Goal: Task Accomplishment & Management: Manage account settings

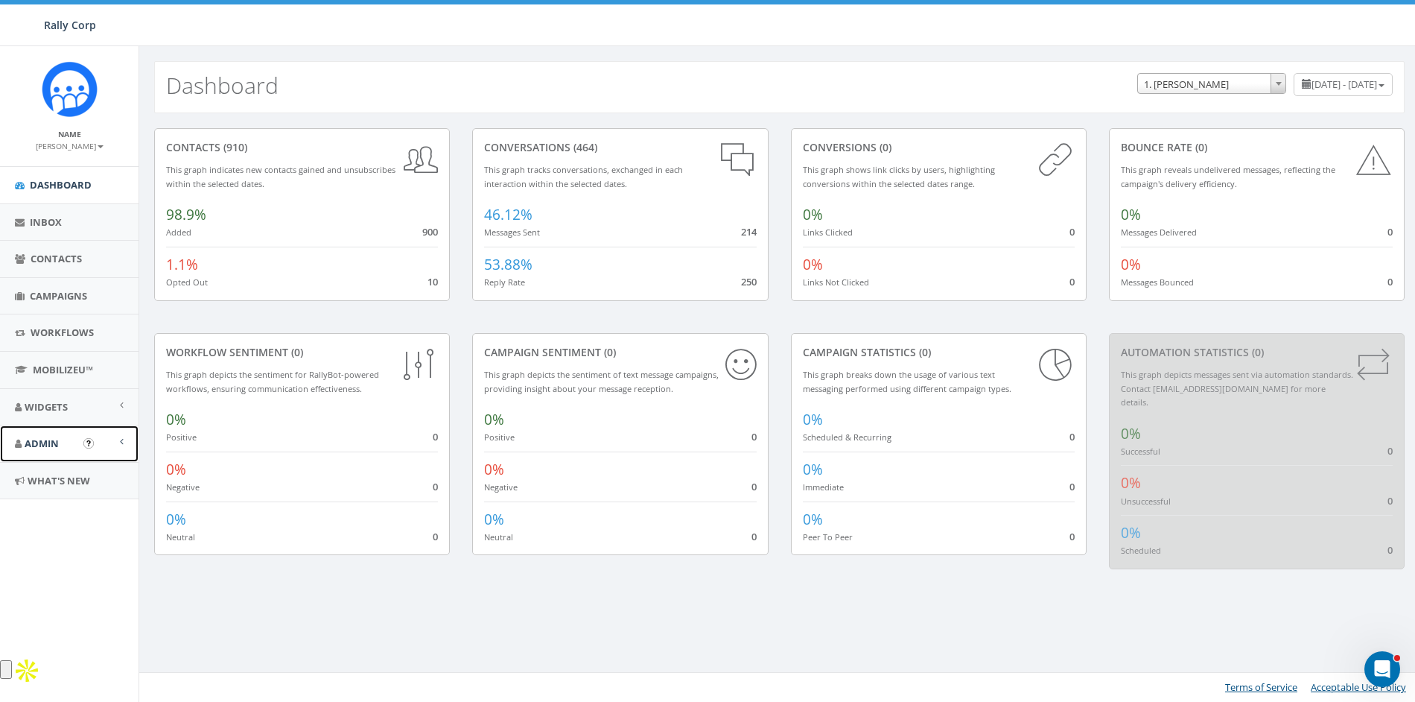
click at [50, 435] on link "Admin" at bounding box center [69, 443] width 139 height 37
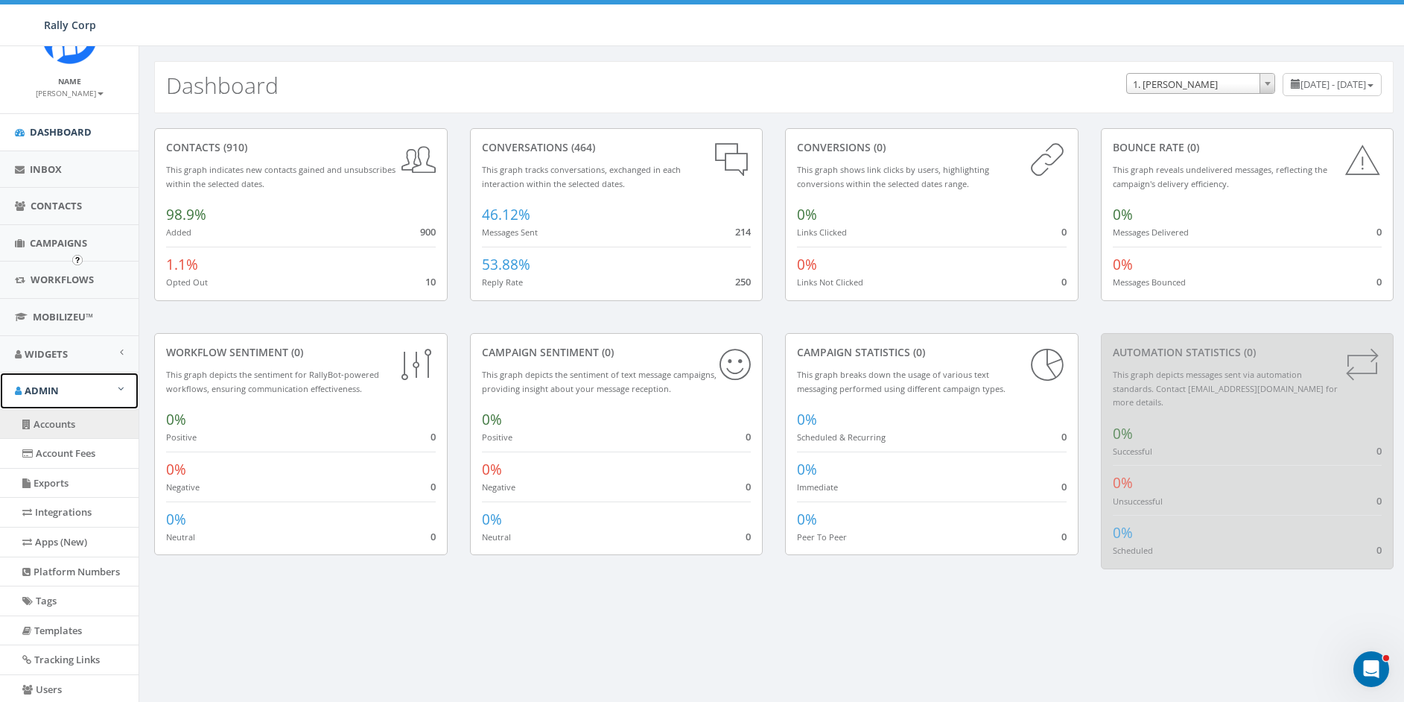
scroll to position [194, 0]
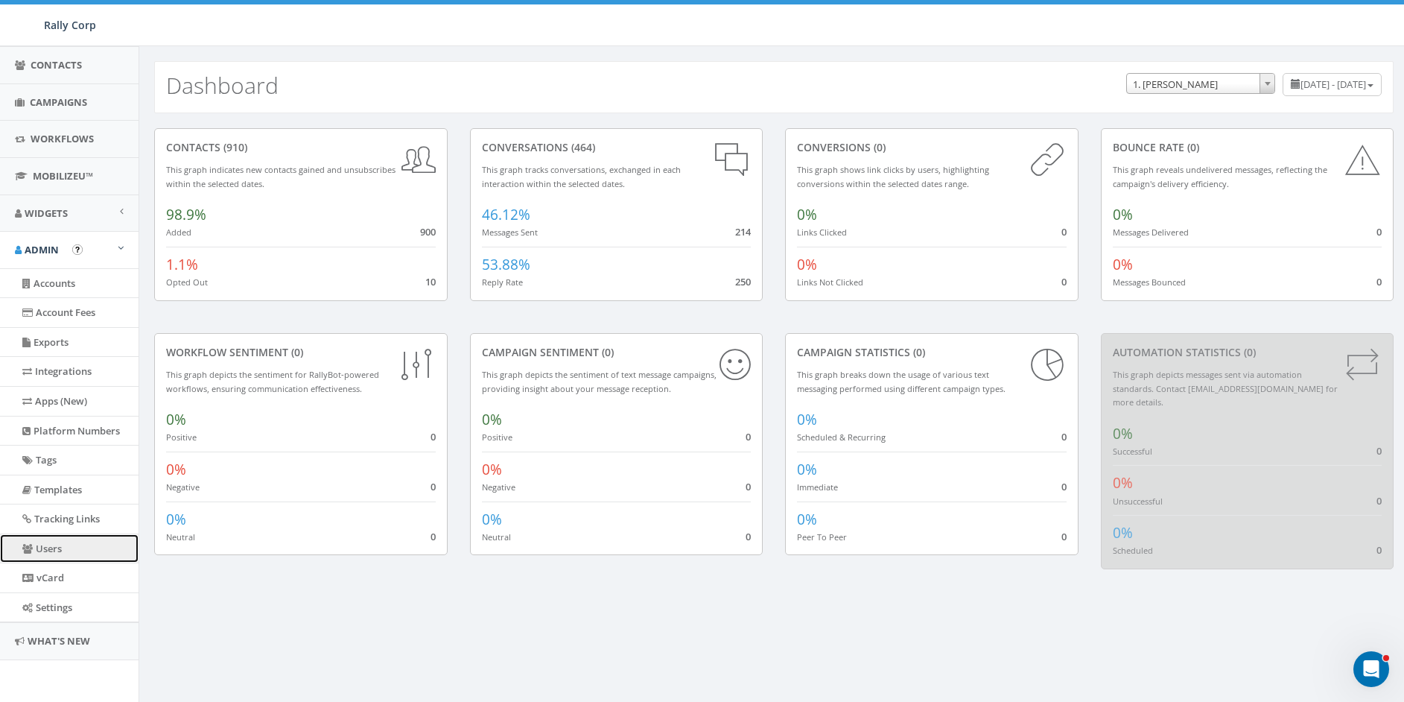
click at [35, 554] on link "Users" at bounding box center [69, 548] width 139 height 29
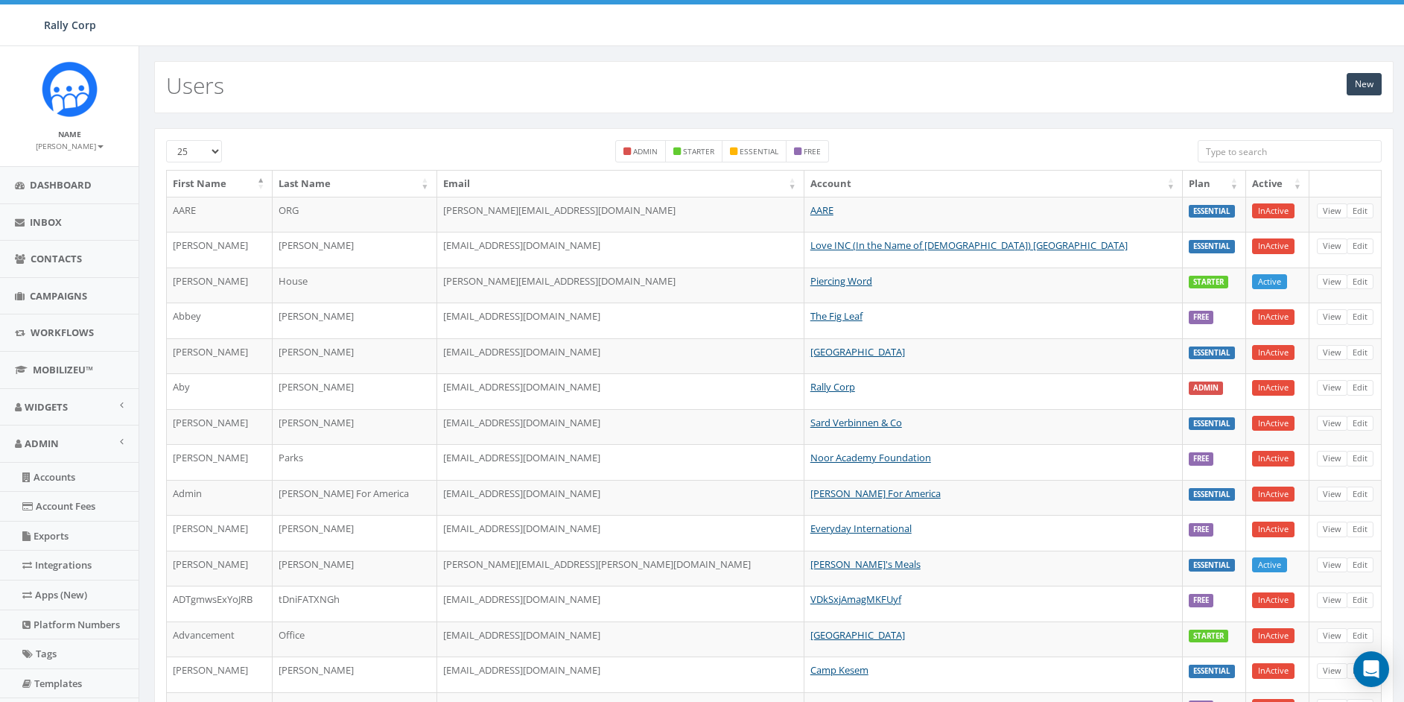
click at [1246, 153] on input "search" at bounding box center [1290, 151] width 184 height 22
paste input "summer@youngstorytellers.com"
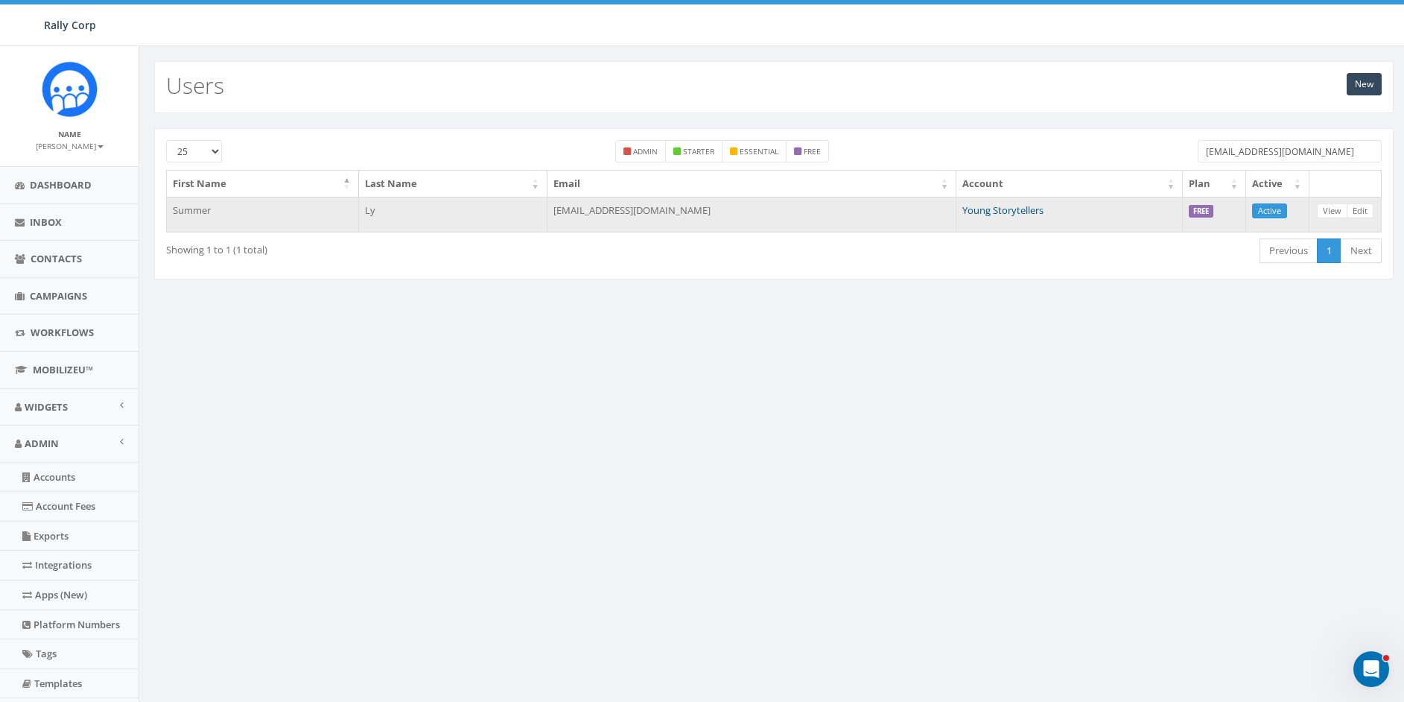
type input "[EMAIL_ADDRESS][DOMAIN_NAME]"
click at [1004, 209] on link "Young Storytellers" at bounding box center [1002, 209] width 81 height 13
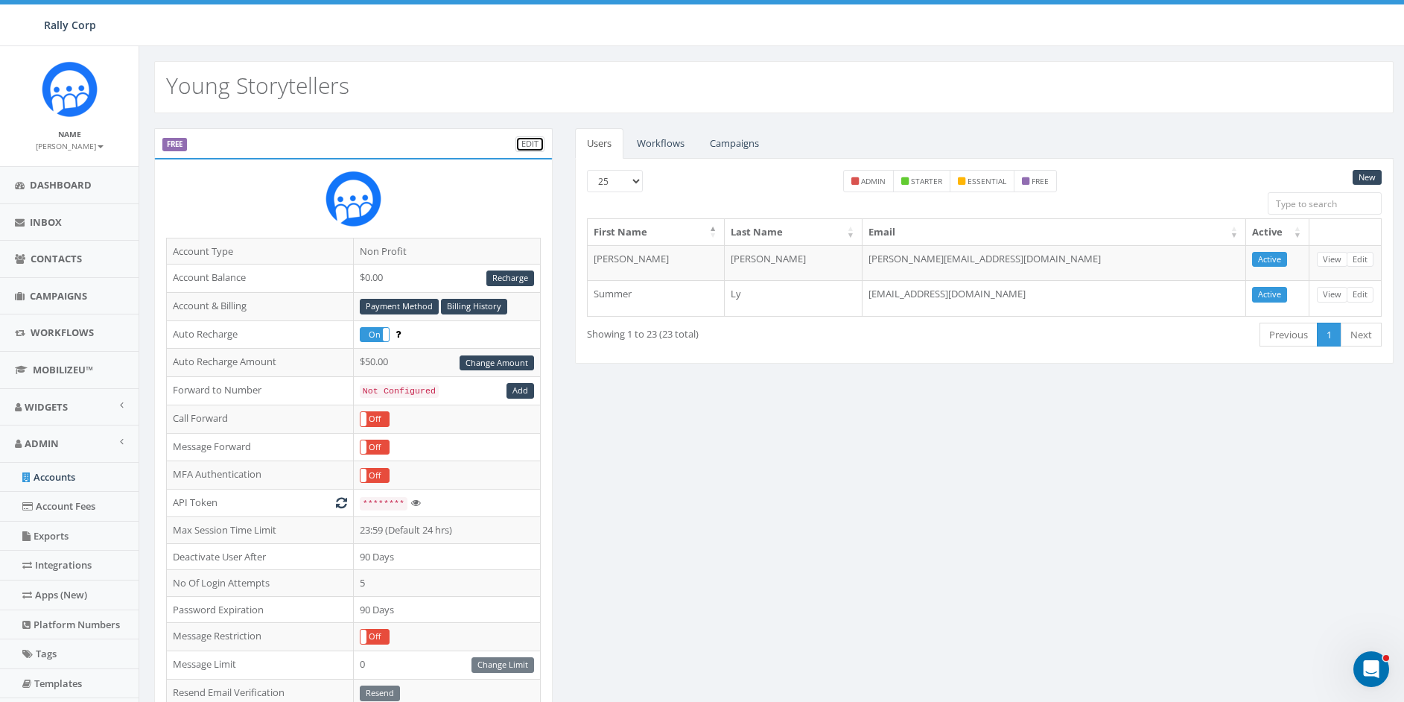
click at [526, 138] on link "Edit" at bounding box center [529, 144] width 29 height 16
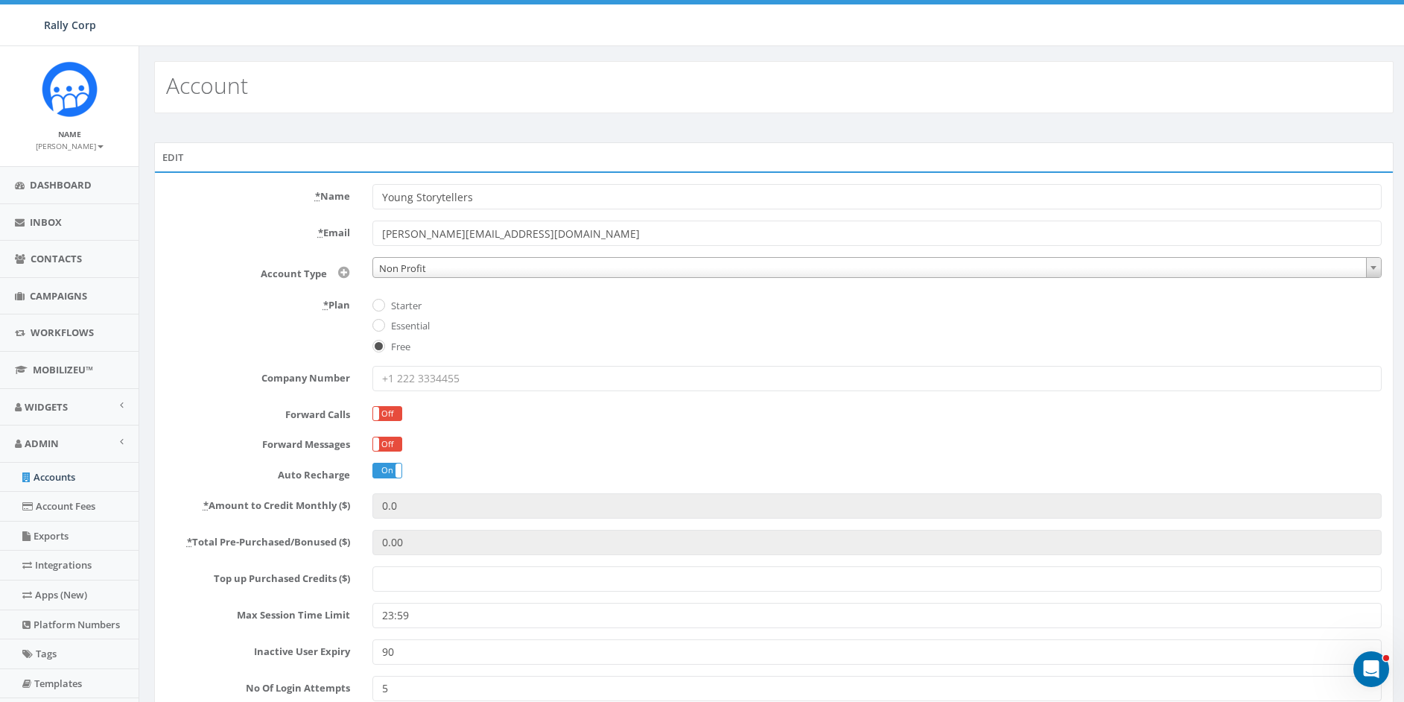
click at [393, 302] on label "Starter" at bounding box center [404, 306] width 34 height 15
click at [382, 302] on input "Starter" at bounding box center [377, 306] width 10 height 10
radio input "true"
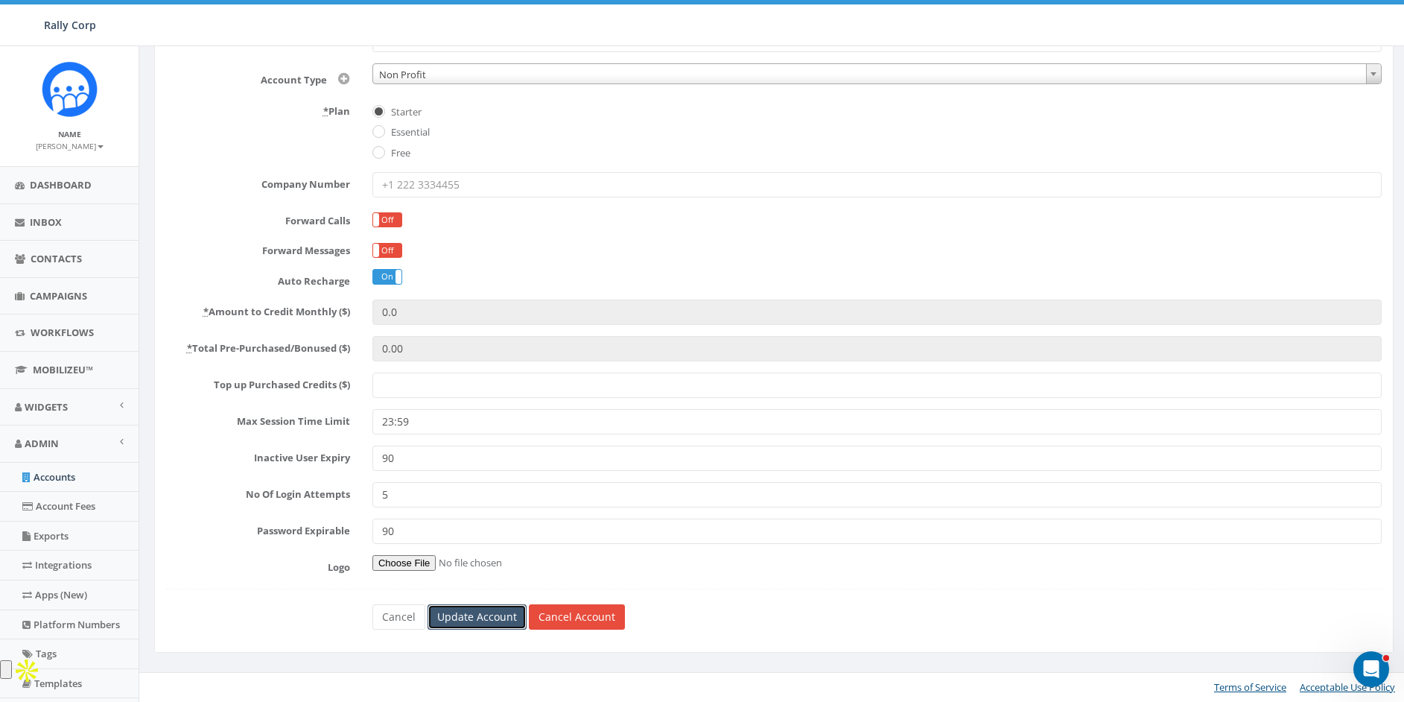
click at [468, 615] on input "Update Account" at bounding box center [477, 616] width 99 height 25
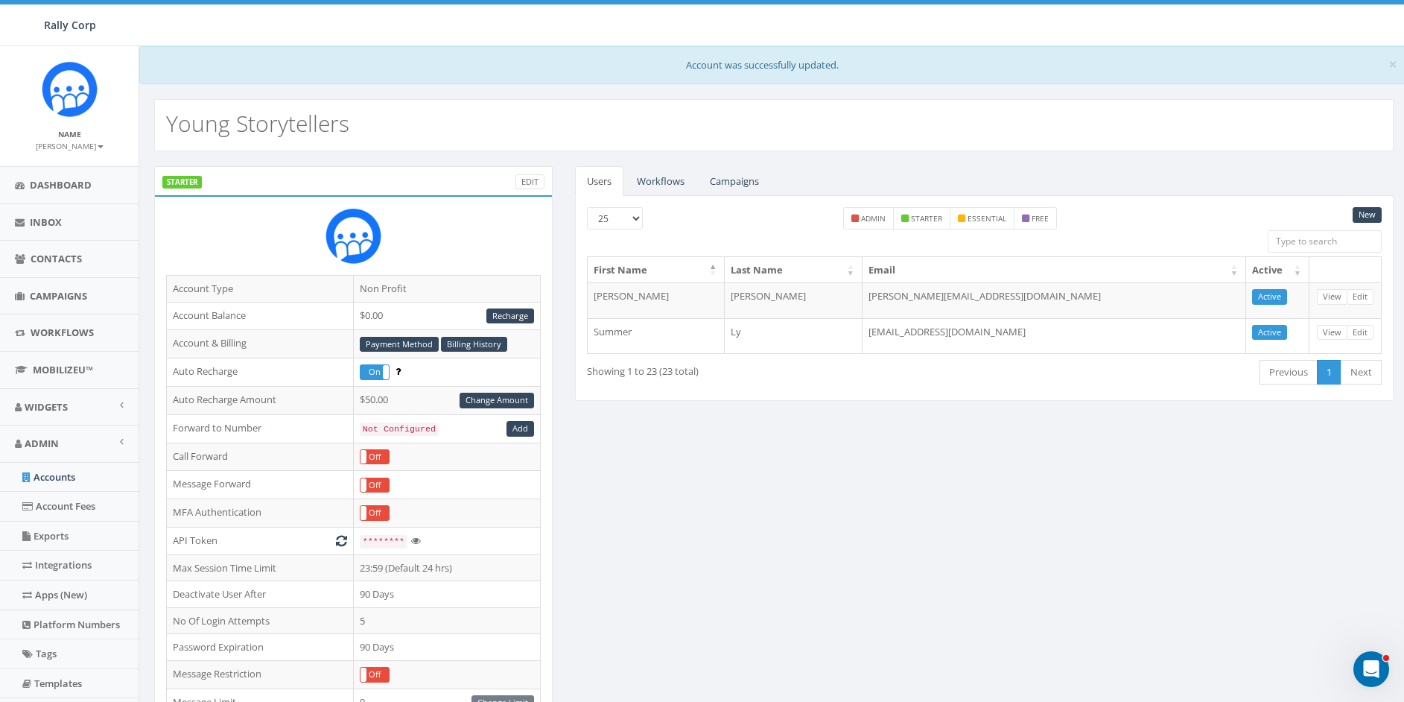
click at [532, 191] on div "STARTER Edit" at bounding box center [353, 181] width 399 height 30
click at [531, 186] on link "Edit" at bounding box center [529, 182] width 29 height 16
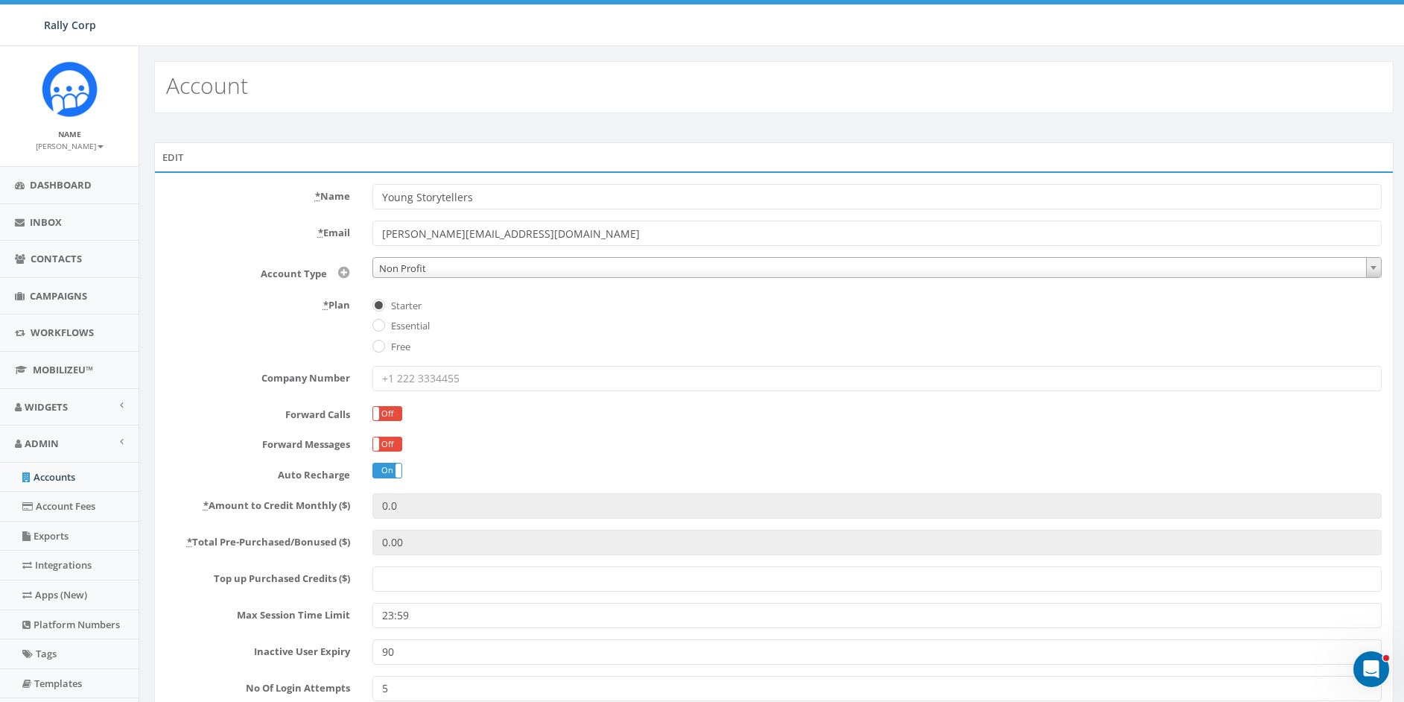
click at [419, 583] on input "Top up Purchased Credits ($)" at bounding box center [876, 578] width 1009 height 25
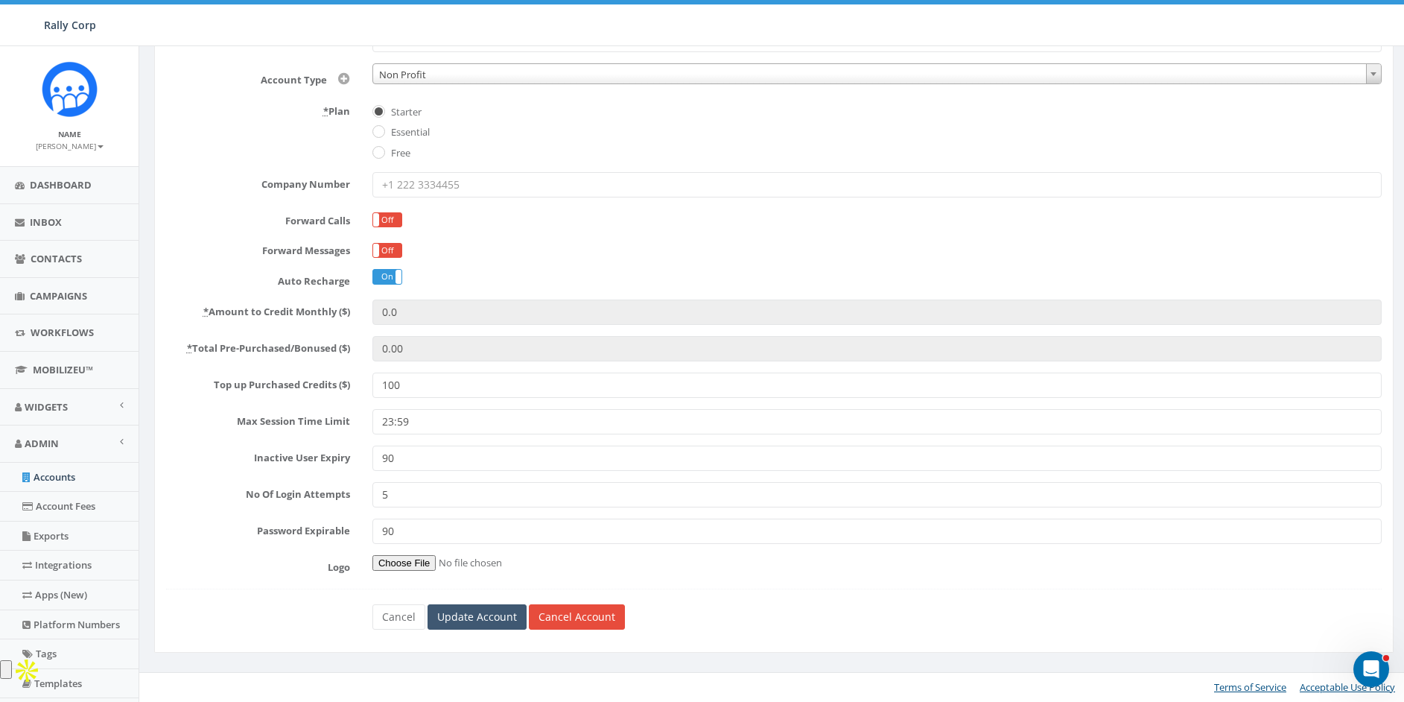
type input "100"
click at [445, 622] on input "Update Account" at bounding box center [477, 616] width 99 height 25
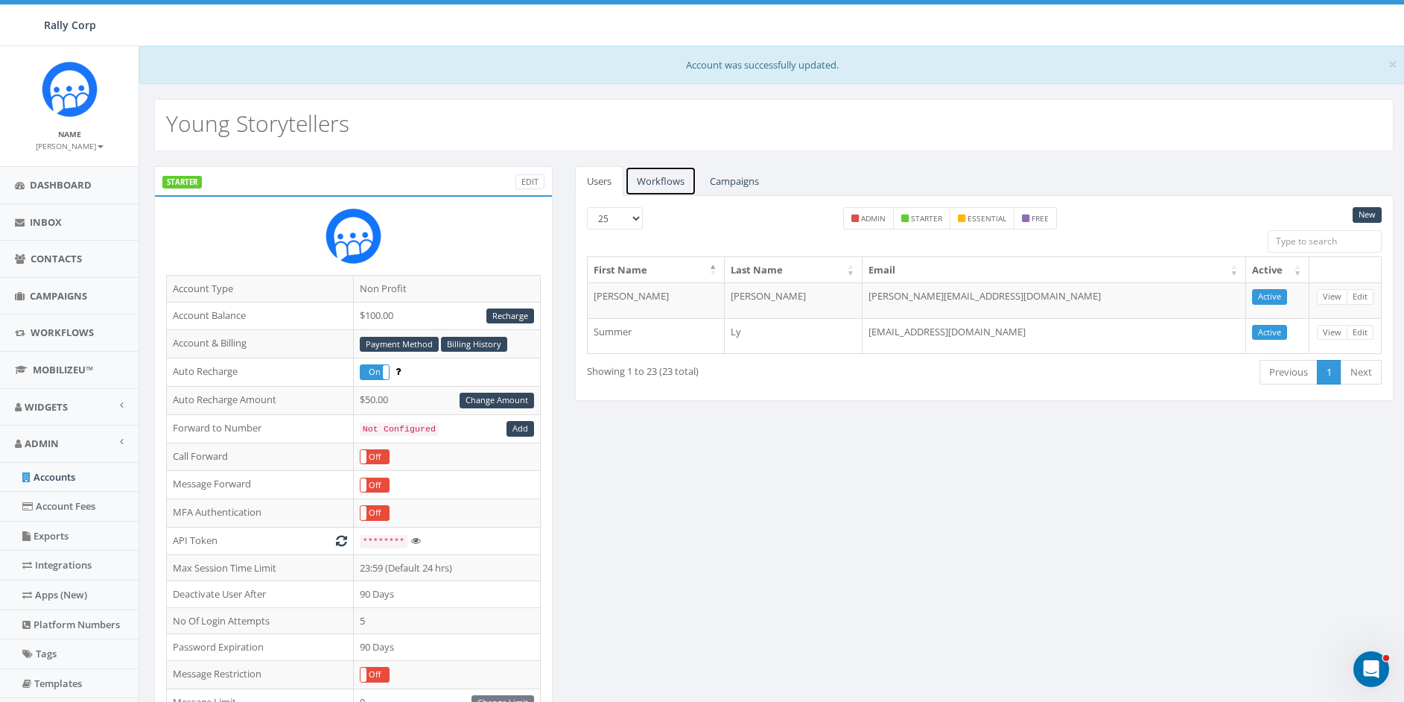
click at [659, 179] on link "Workflows" at bounding box center [661, 181] width 72 height 31
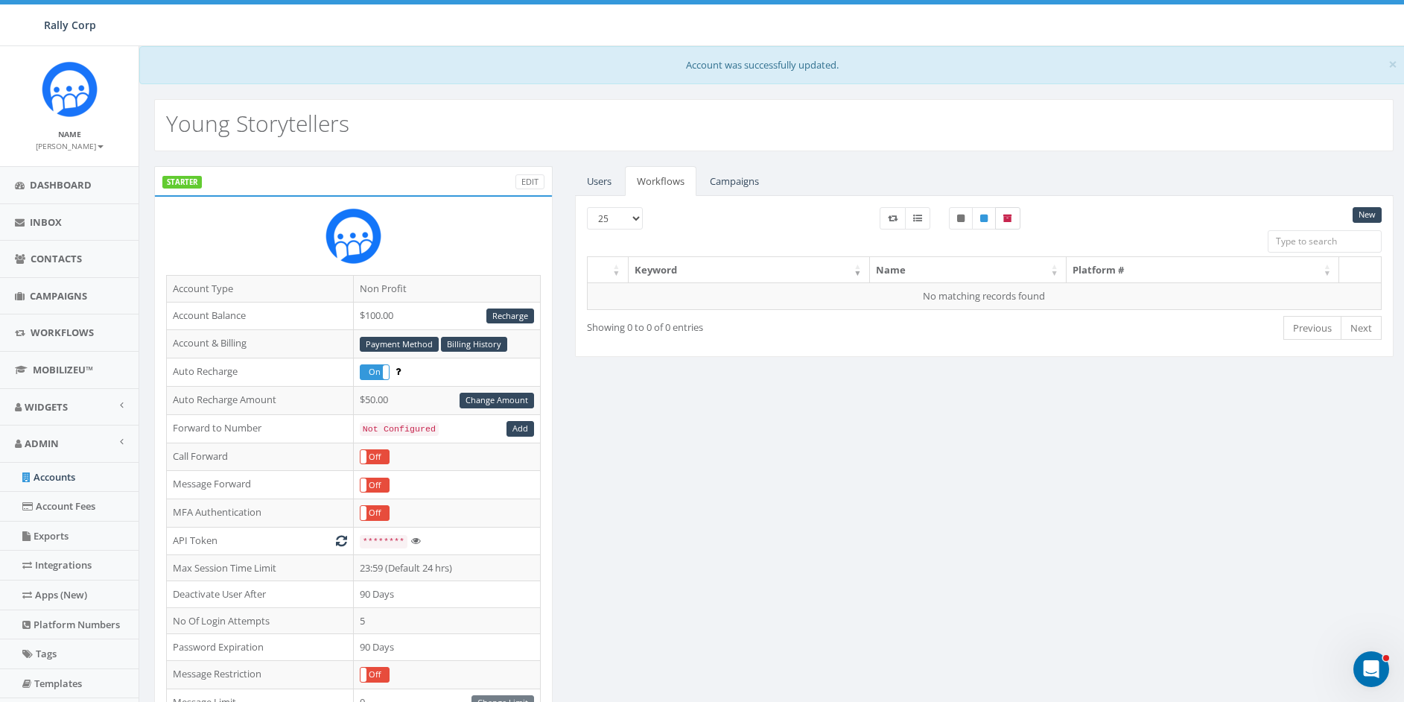
click at [1006, 216] on icon at bounding box center [1007, 218] width 9 height 9
checkbox input "true"
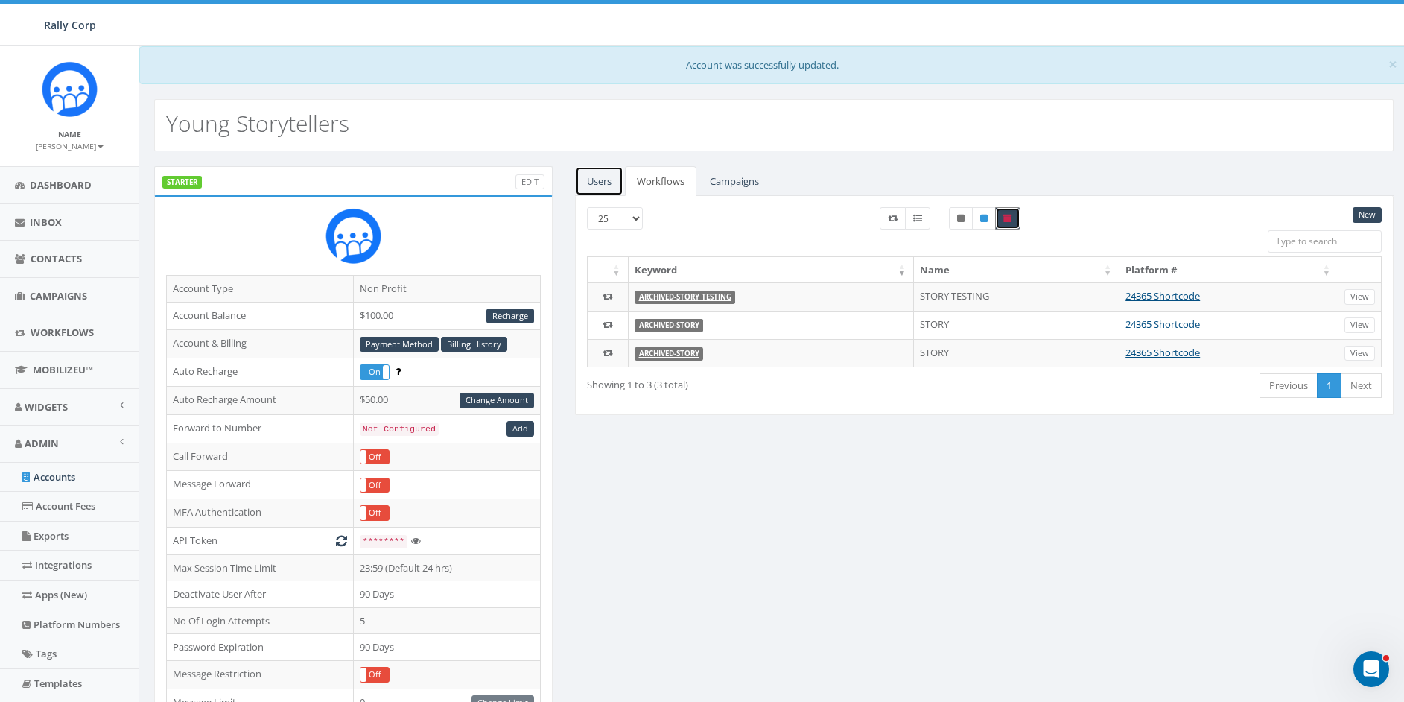
click at [610, 183] on link "Users" at bounding box center [599, 181] width 48 height 31
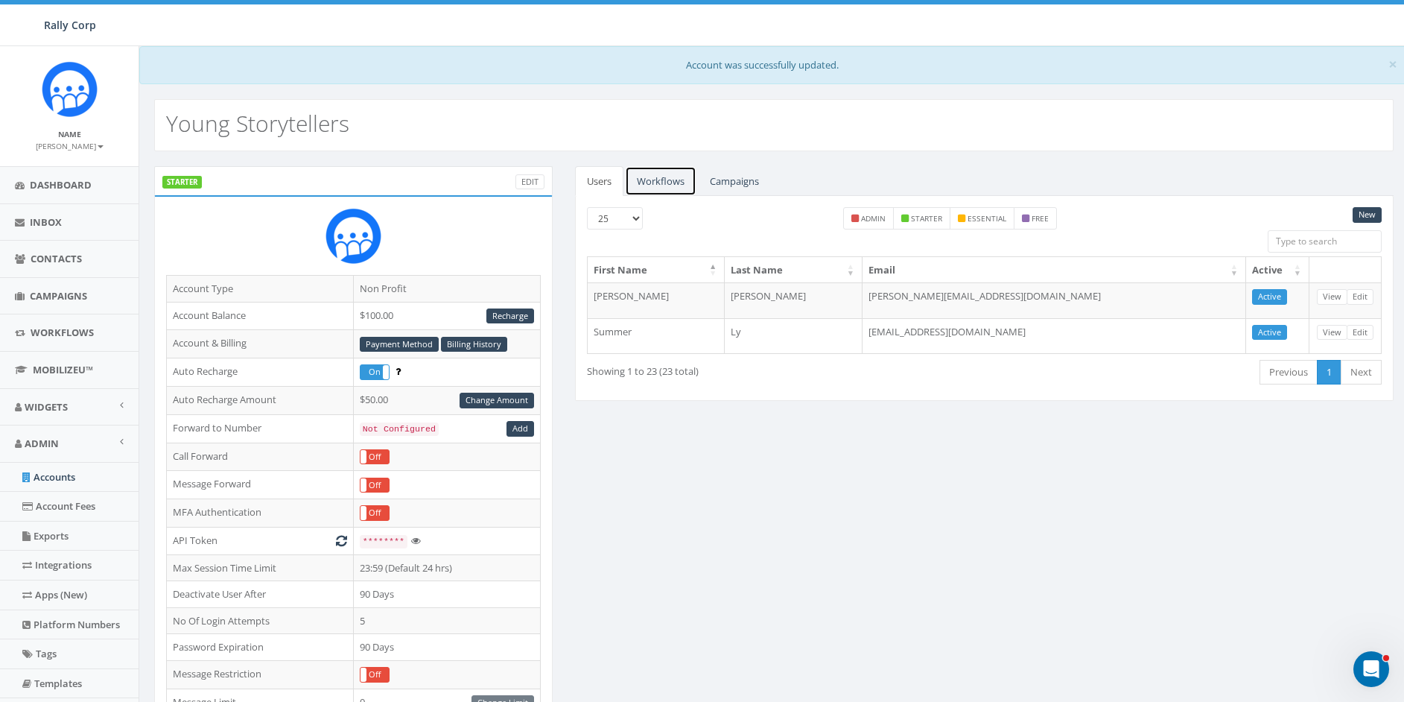
click at [680, 185] on link "Workflows" at bounding box center [661, 181] width 72 height 31
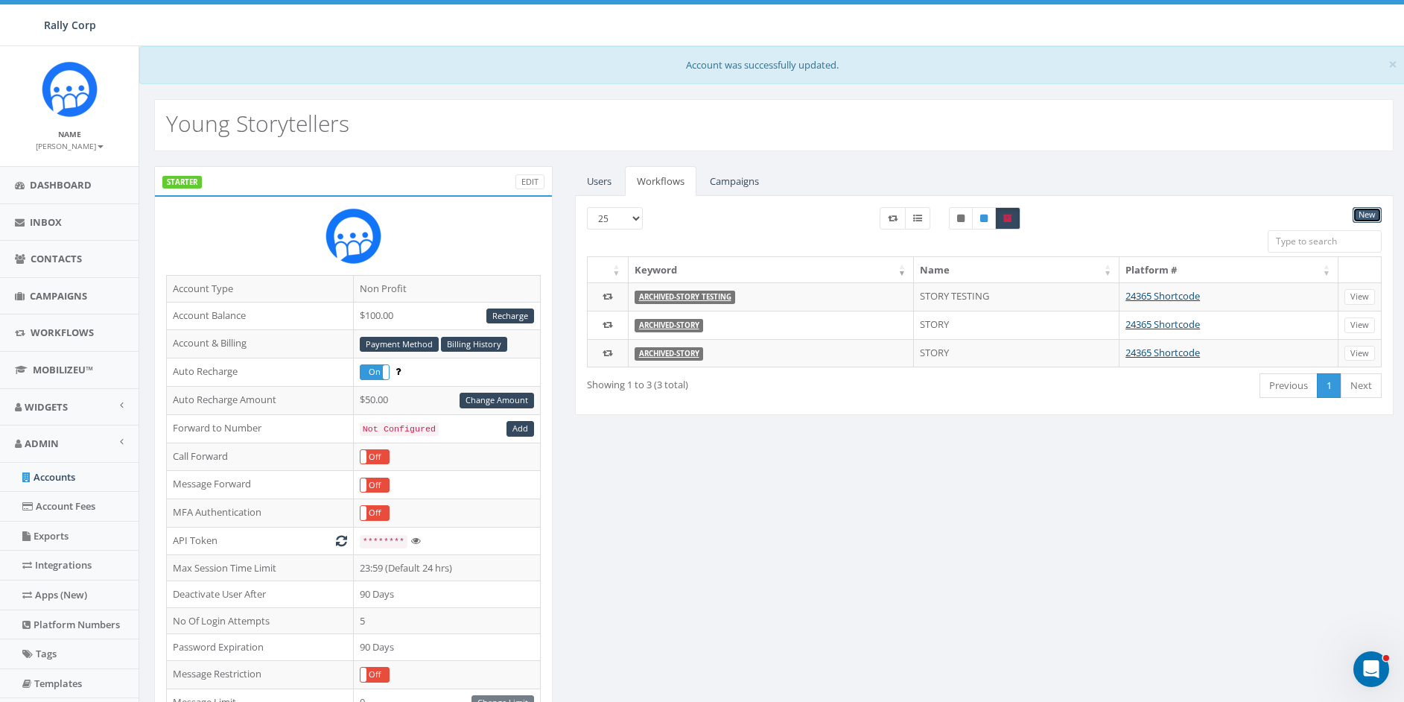
click at [1362, 213] on link "New" at bounding box center [1367, 215] width 29 height 16
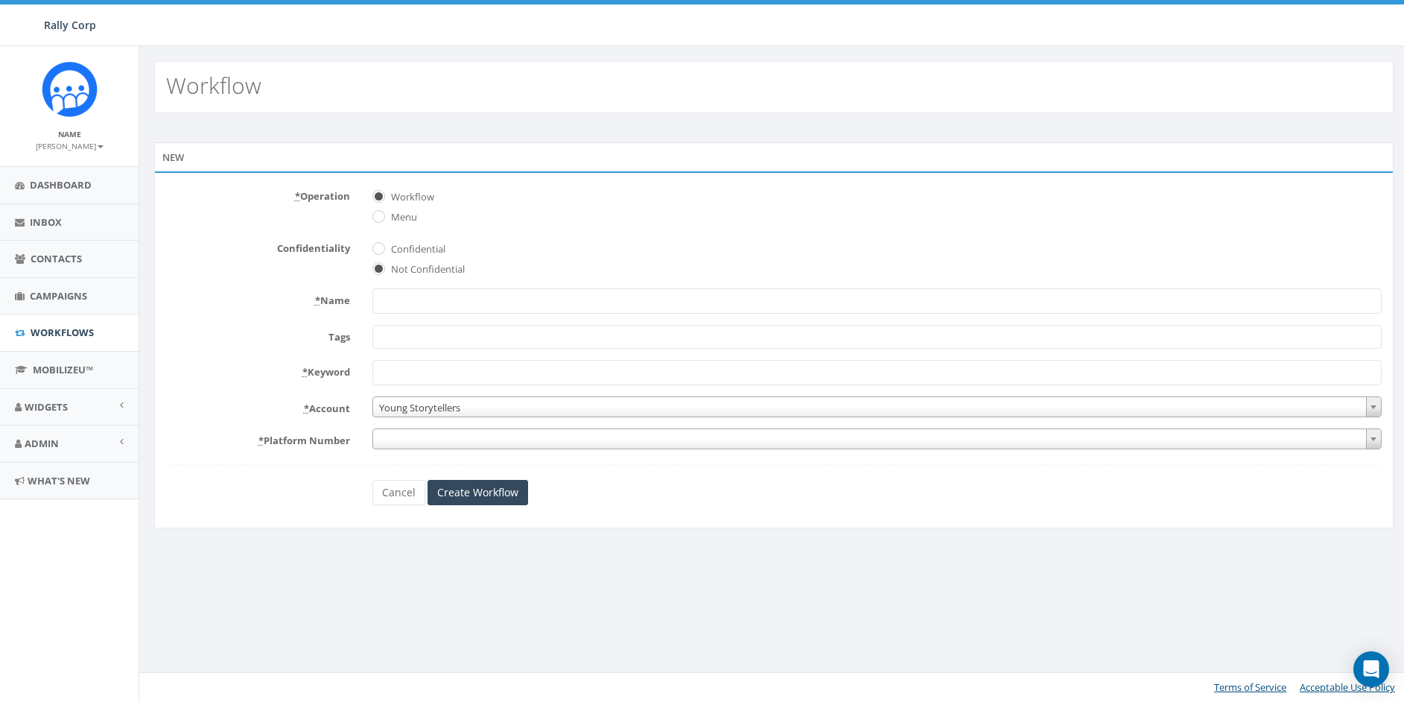
select select
click at [416, 316] on form "* Operation Workflow Menu Confidentiality Confidential Not Confidential * Name …" at bounding box center [779, 344] width 1227 height 321
click at [413, 303] on input "* Name" at bounding box center [883, 300] width 1019 height 25
type input "STORY"
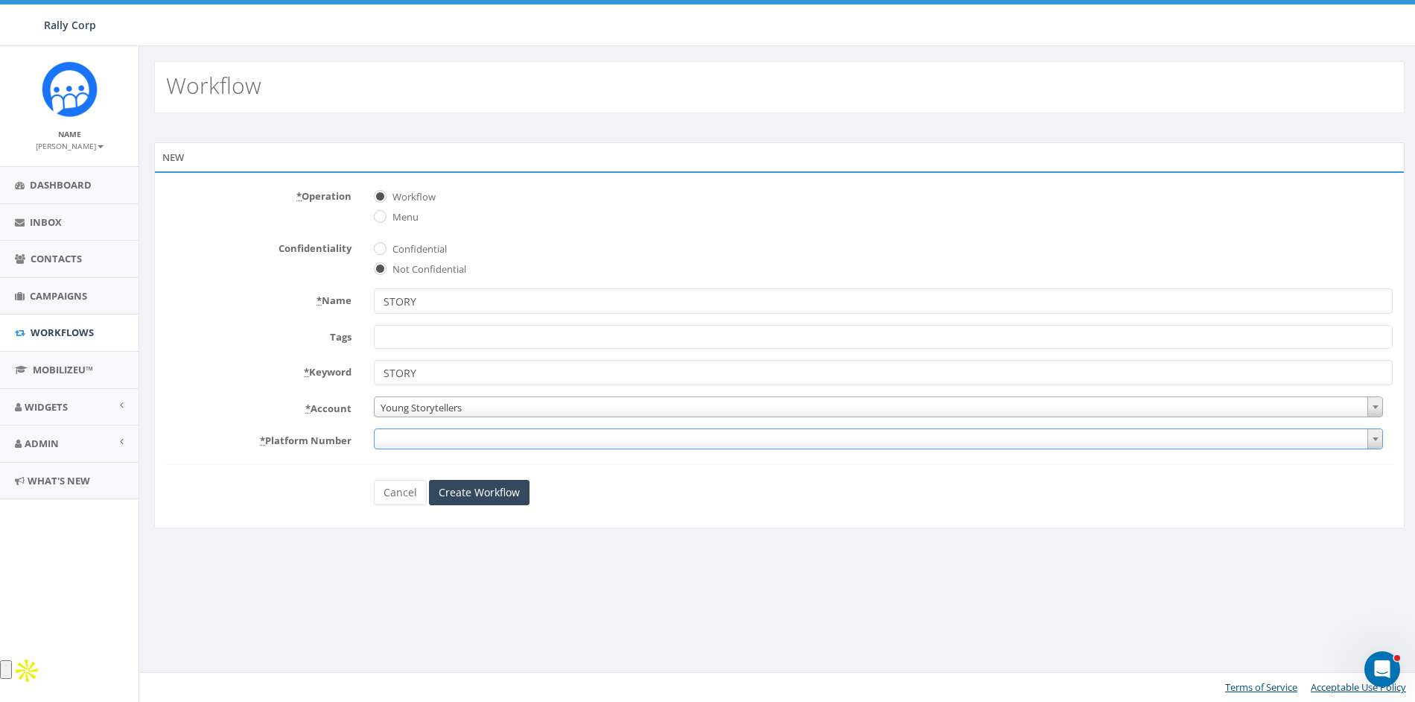
click at [402, 441] on span at bounding box center [878, 438] width 1009 height 21
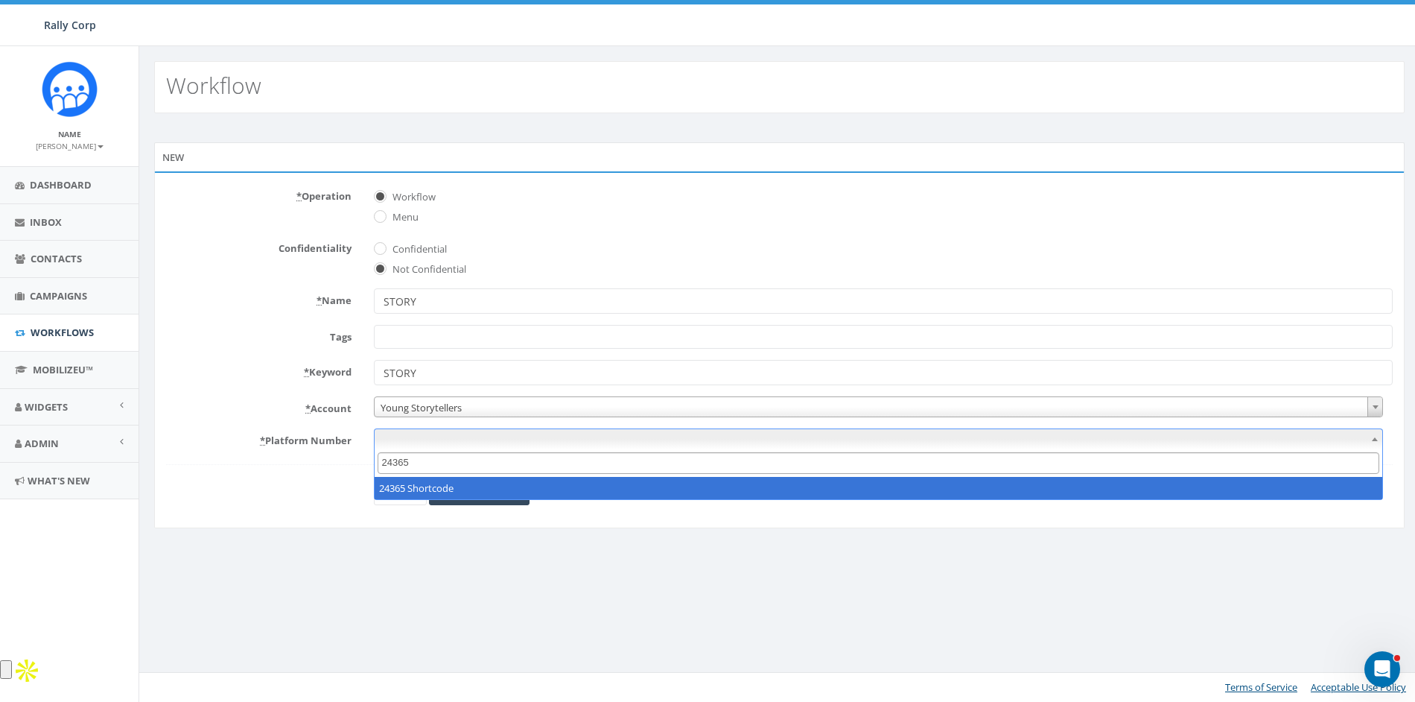
type input "24365"
select select "4"
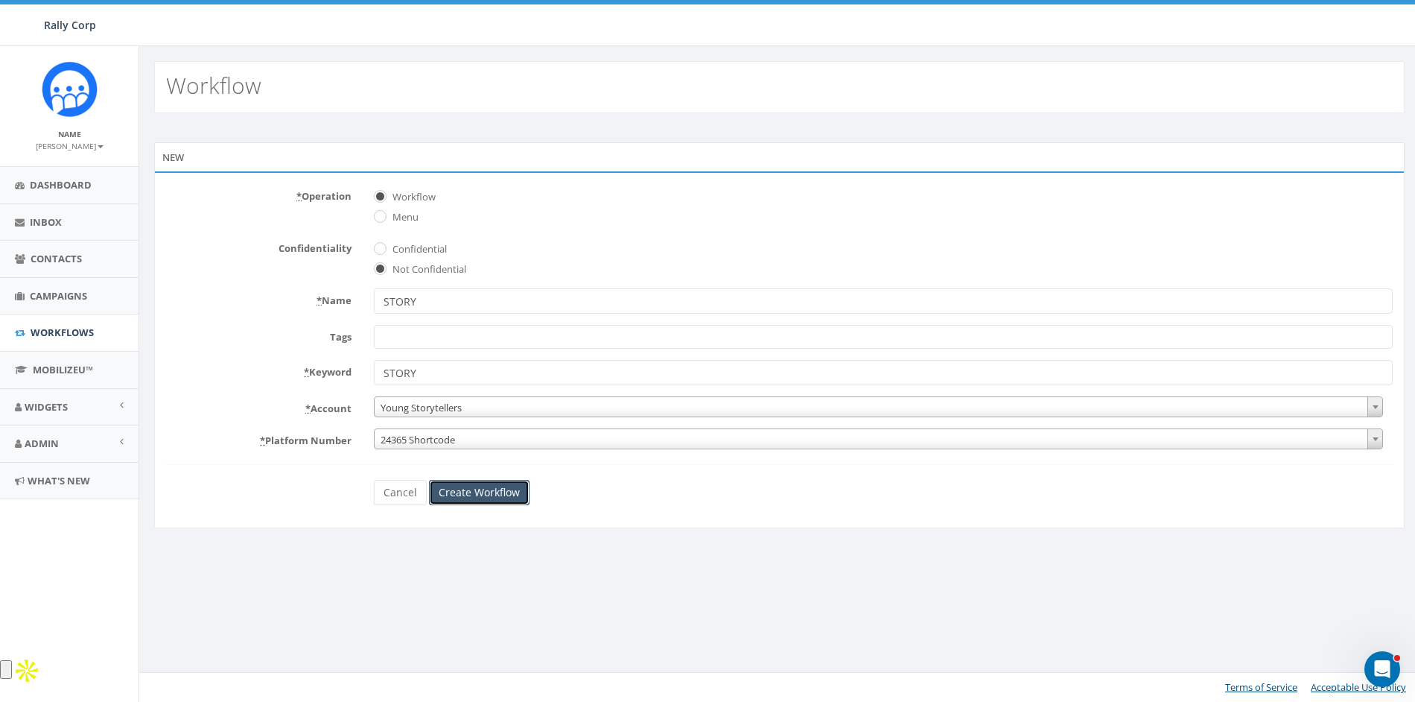
click at [461, 489] on input "Create Workflow" at bounding box center [479, 492] width 101 height 25
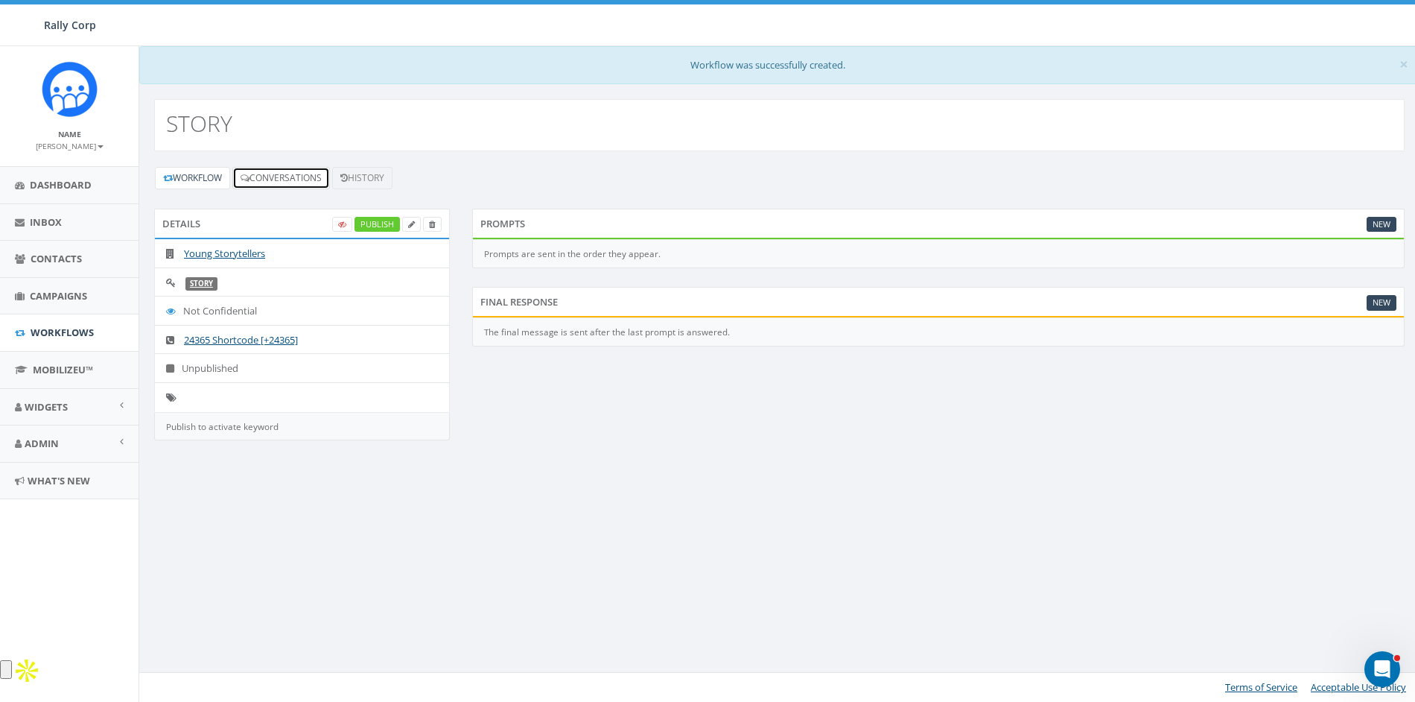
click at [279, 174] on link "Conversations" at bounding box center [281, 178] width 98 height 22
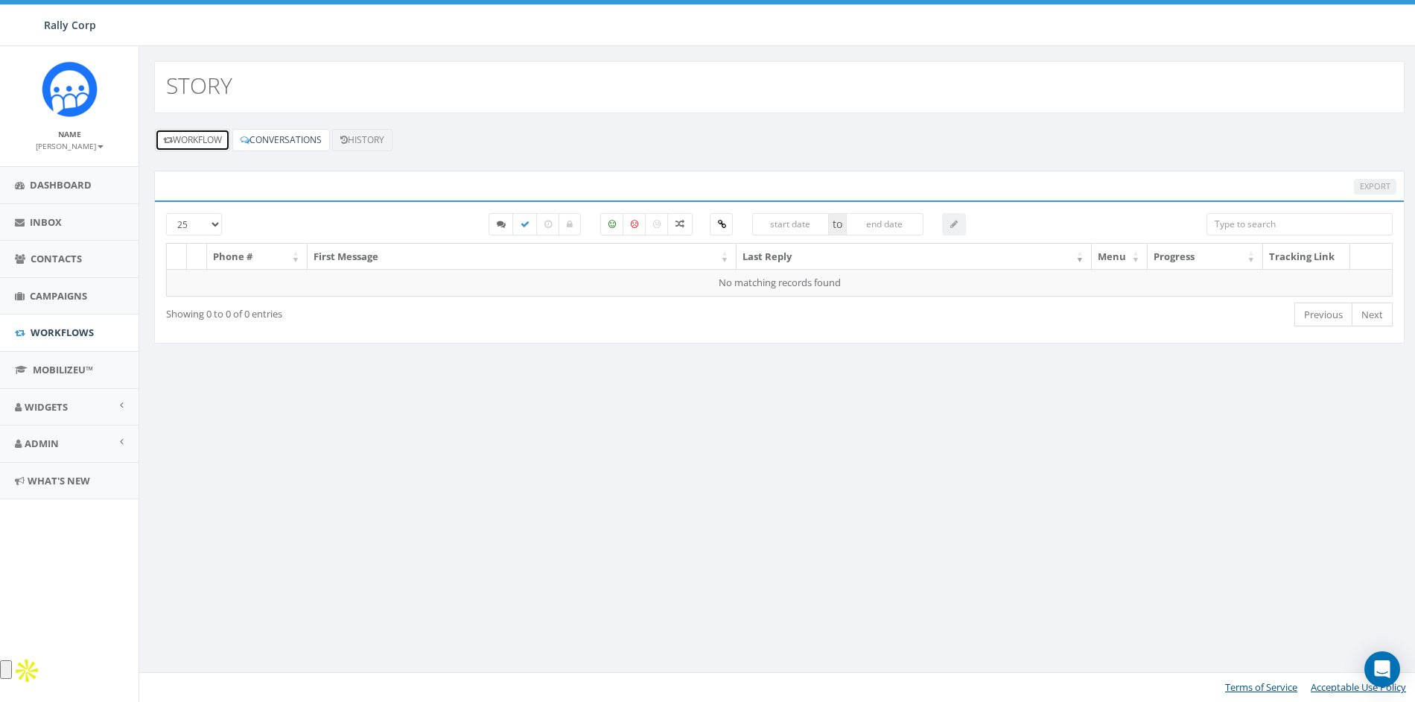
click at [200, 140] on link "Workflow" at bounding box center [192, 140] width 75 height 22
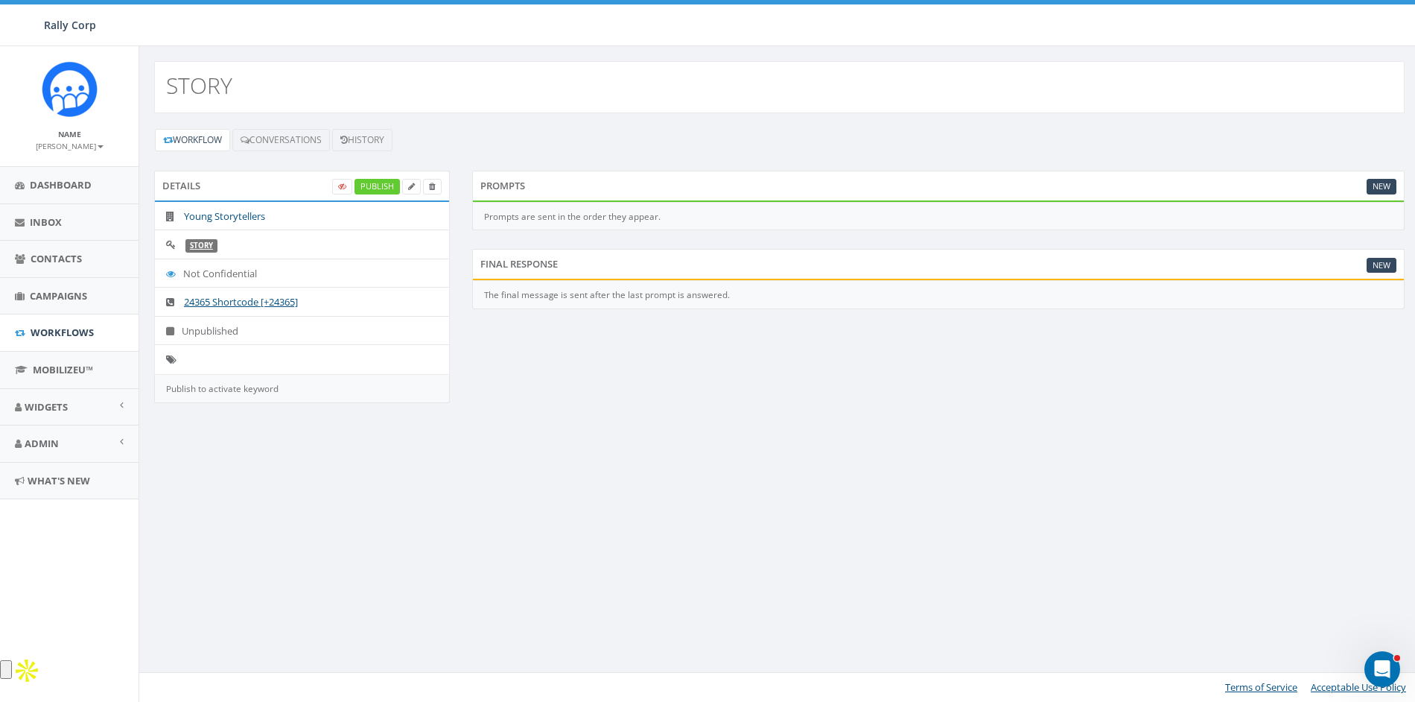
click at [238, 208] on li "Young Storytellers" at bounding box center [302, 216] width 294 height 29
click at [235, 210] on link "Young Storytellers" at bounding box center [224, 215] width 81 height 13
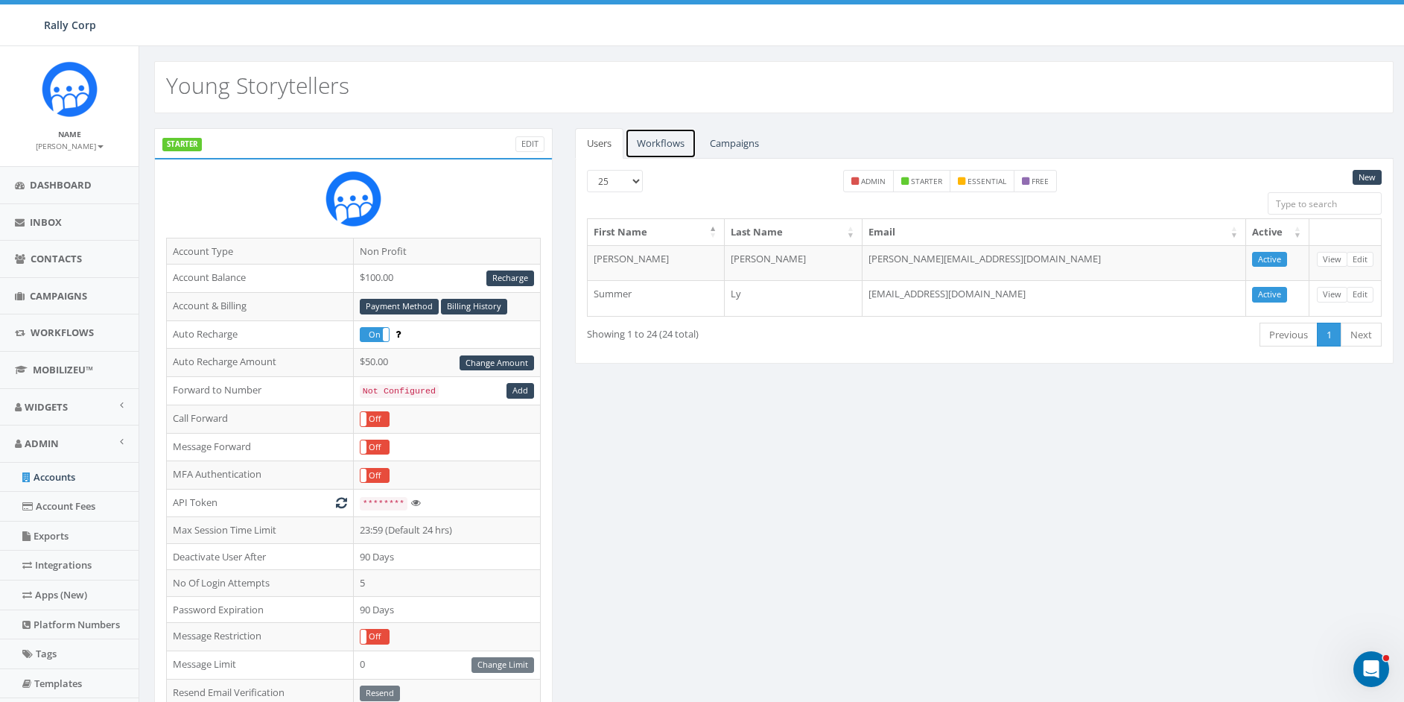
click at [666, 147] on link "Workflows" at bounding box center [661, 143] width 72 height 31
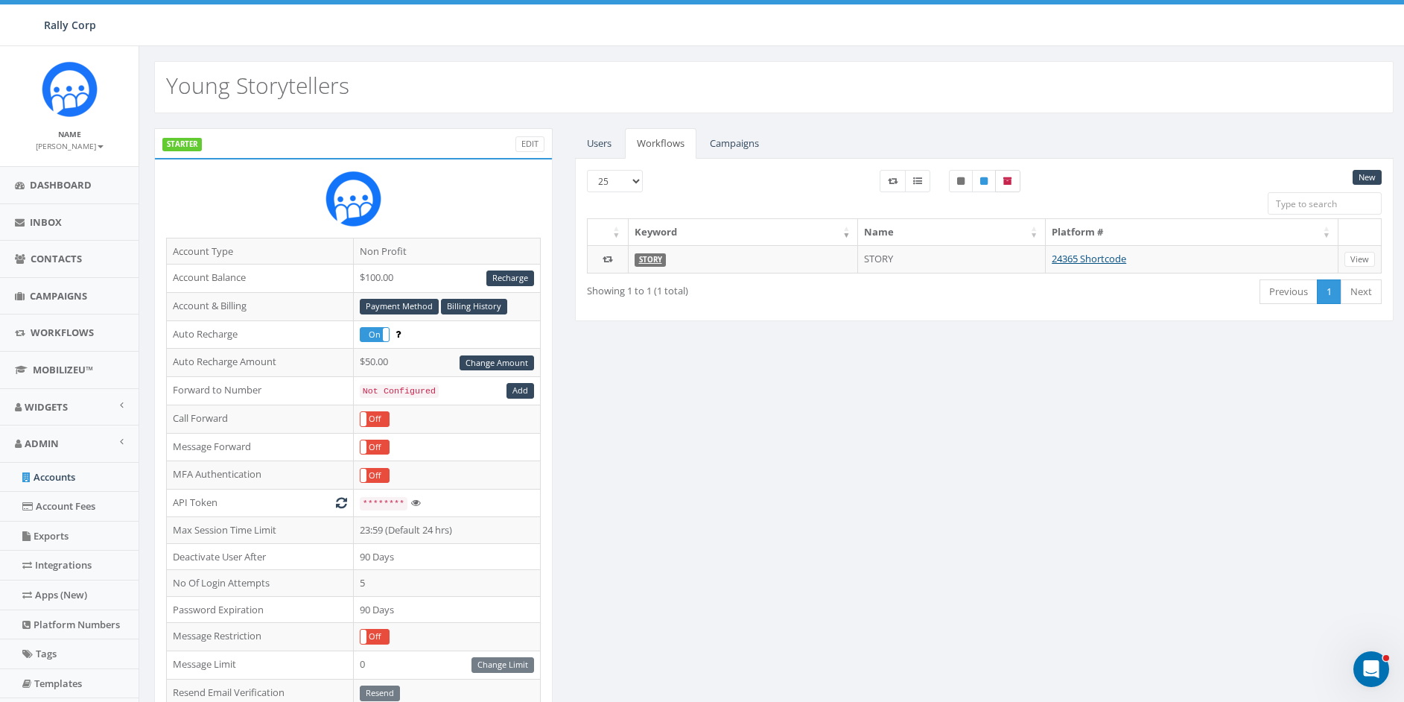
click at [1008, 180] on icon at bounding box center [1007, 181] width 9 height 9
checkbox input "true"
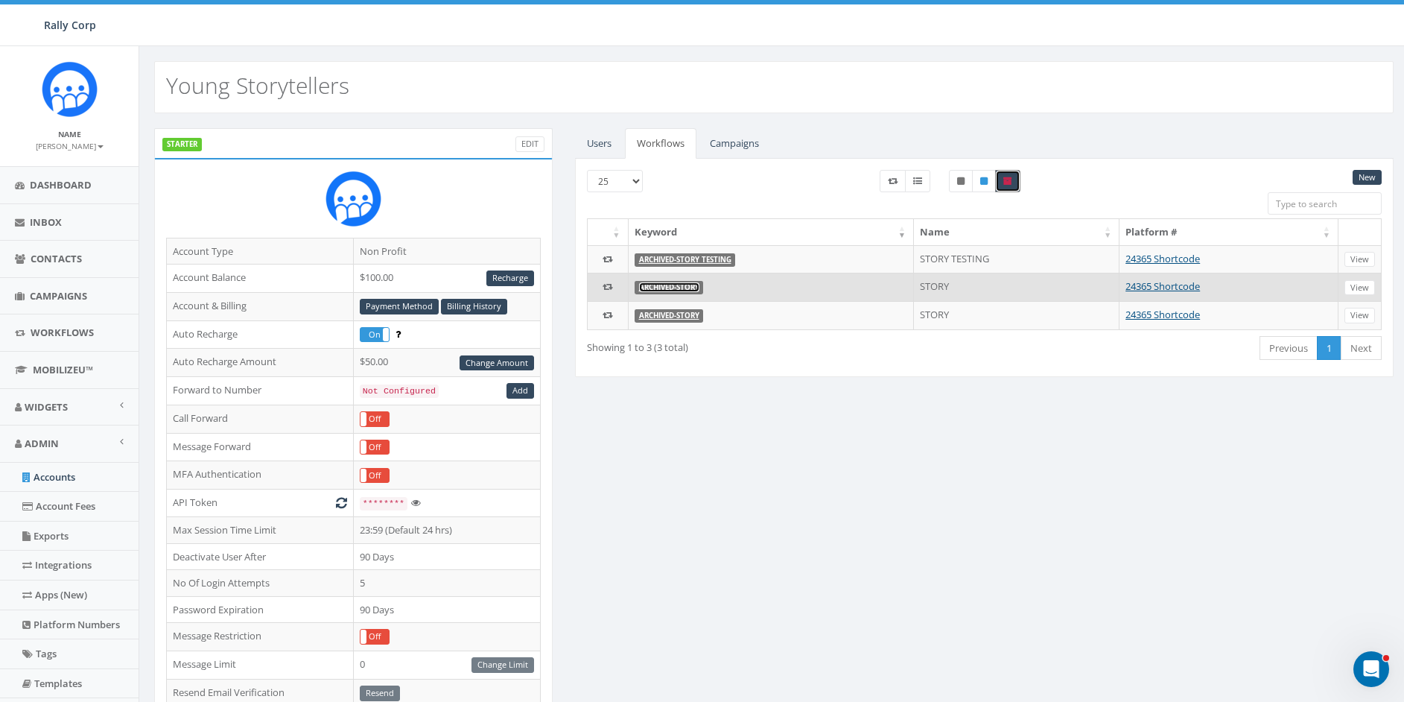
click at [675, 287] on link "Archived-STORY" at bounding box center [669, 287] width 60 height 10
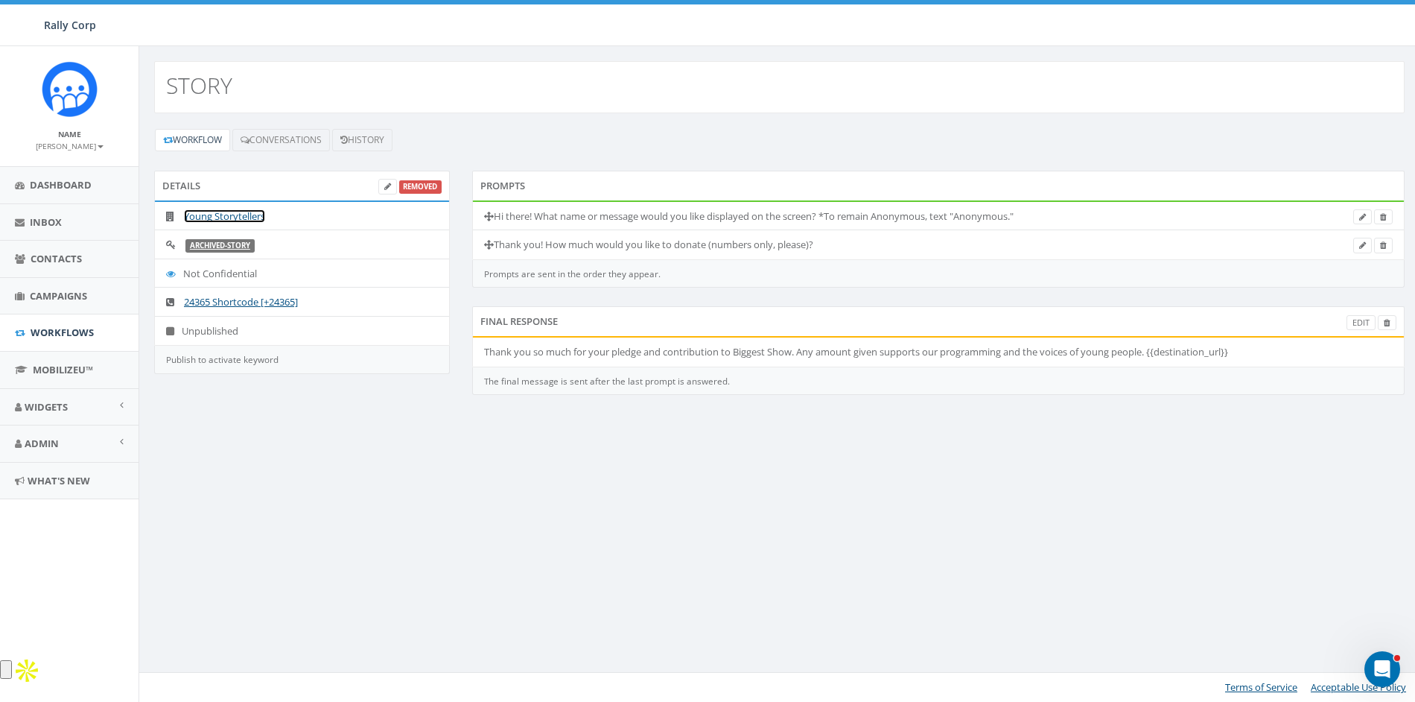
click at [210, 219] on link "Young Storytellers" at bounding box center [224, 215] width 81 height 13
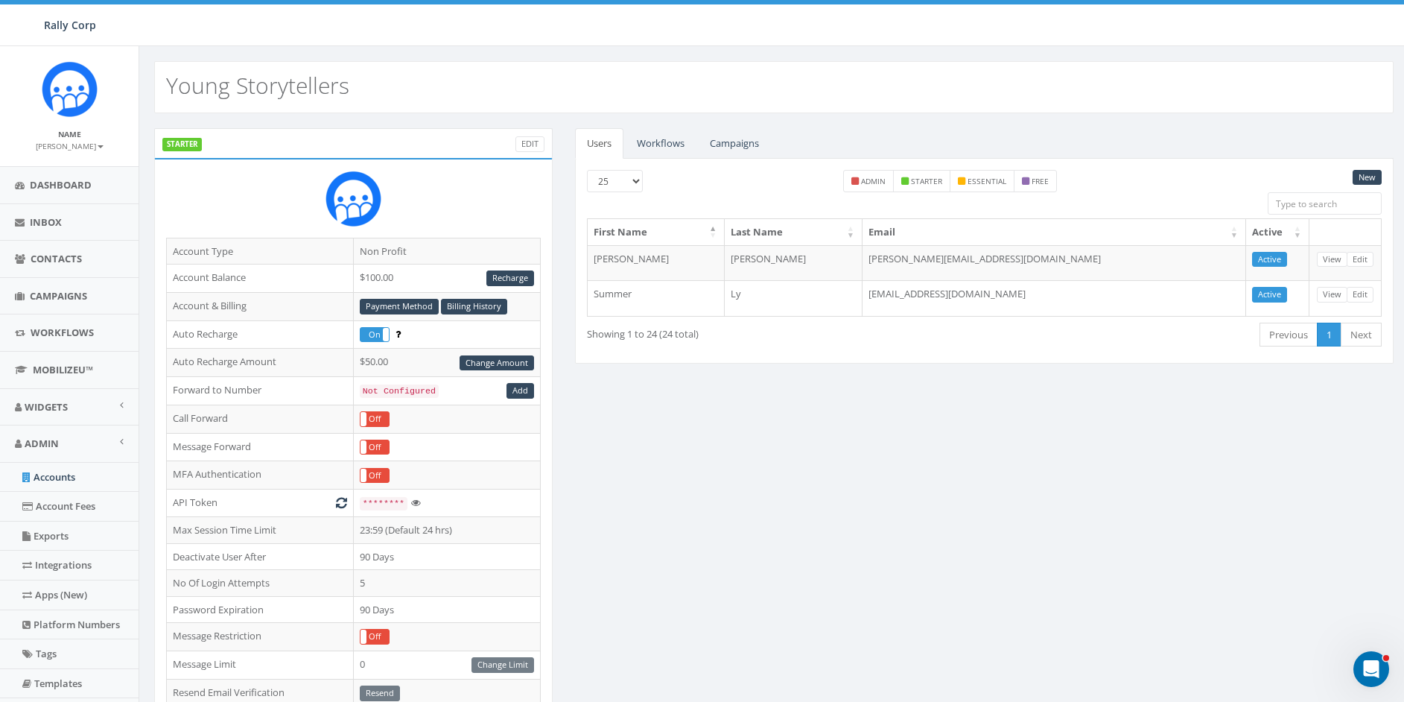
click at [800, 481] on div "STARTER Edit Account Type Non Profit Account Balance $100.00 Recharge Account &…" at bounding box center [774, 585] width 1262 height 914
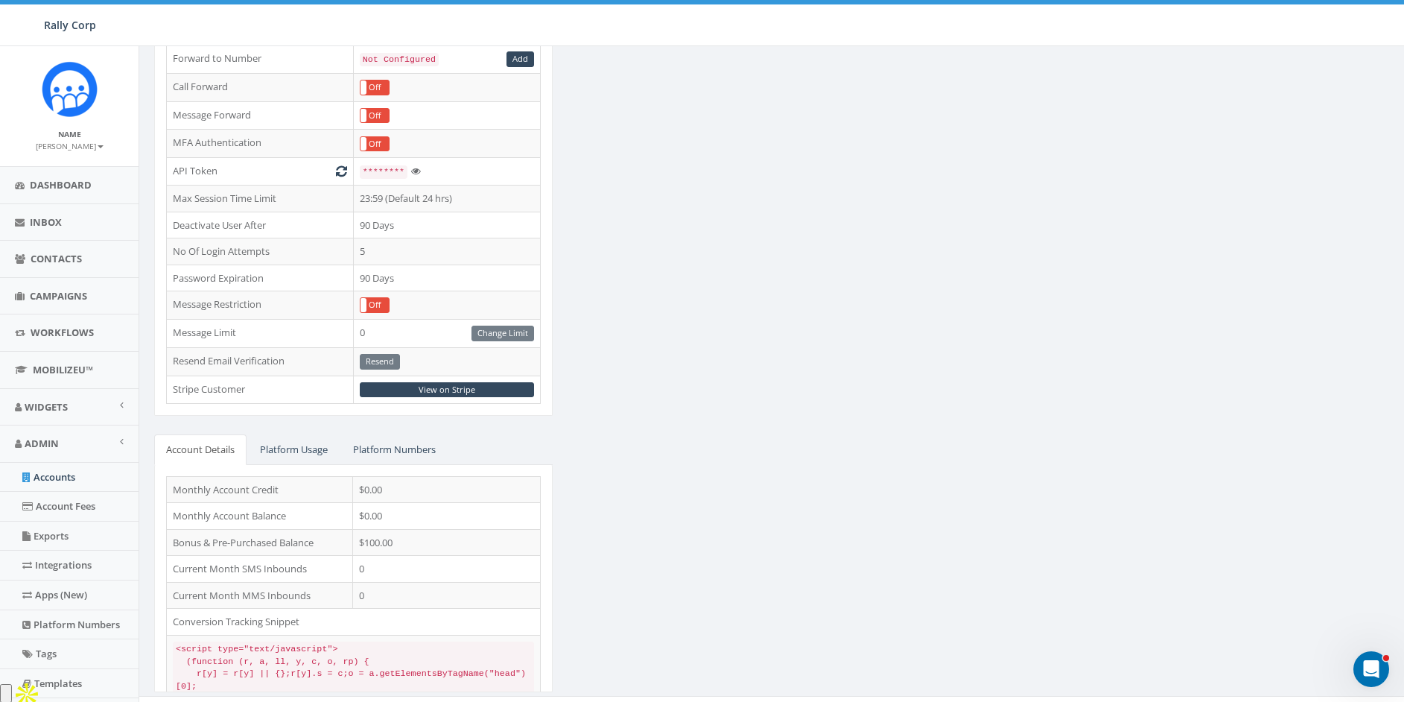
scroll to position [355, 0]
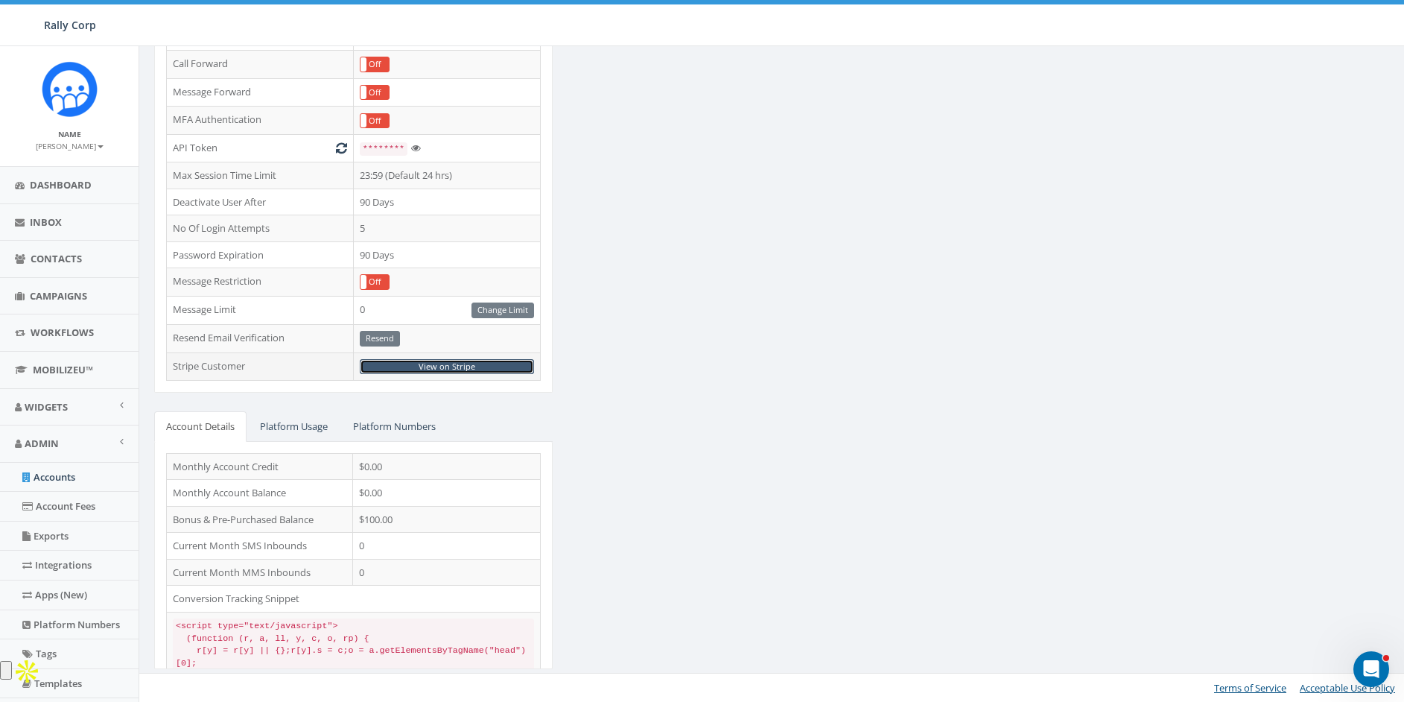
click at [452, 369] on link "View on Stripe" at bounding box center [447, 367] width 174 height 16
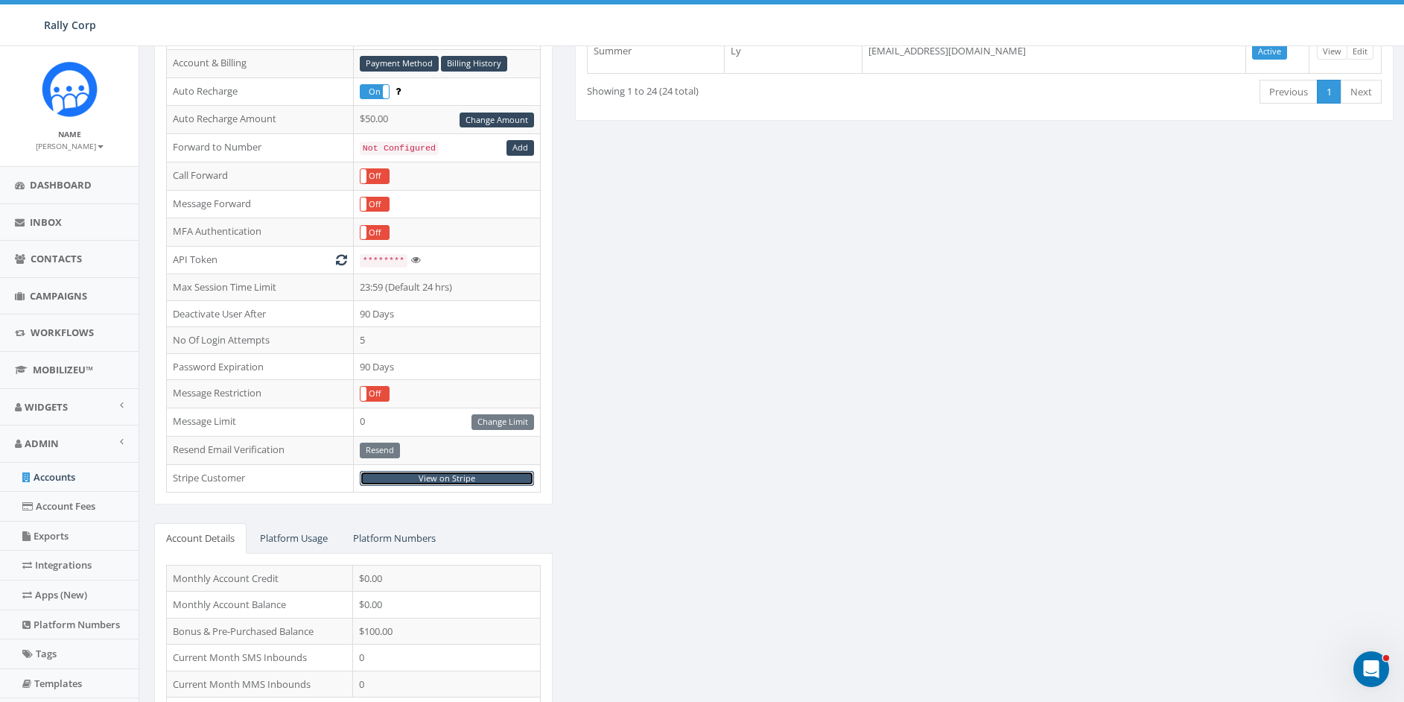
scroll to position [0, 0]
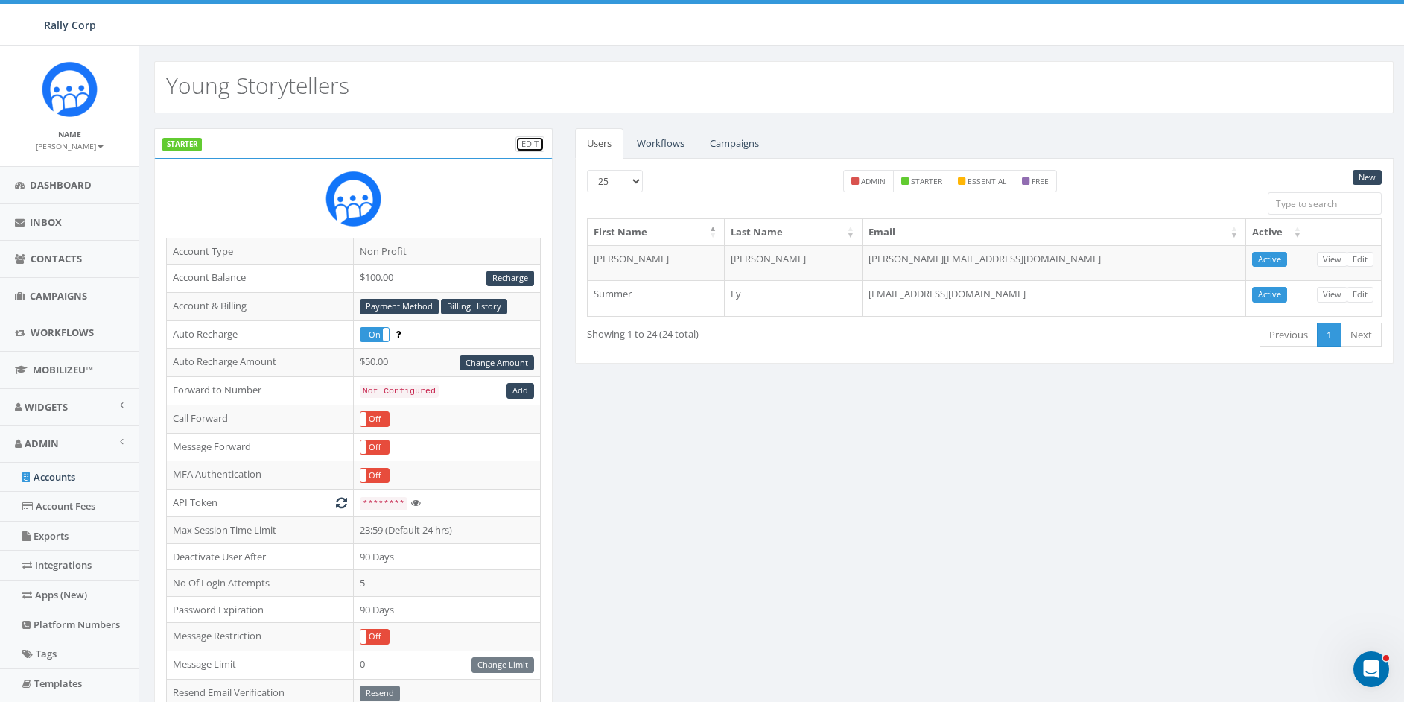
click at [521, 139] on link "Edit" at bounding box center [529, 144] width 29 height 16
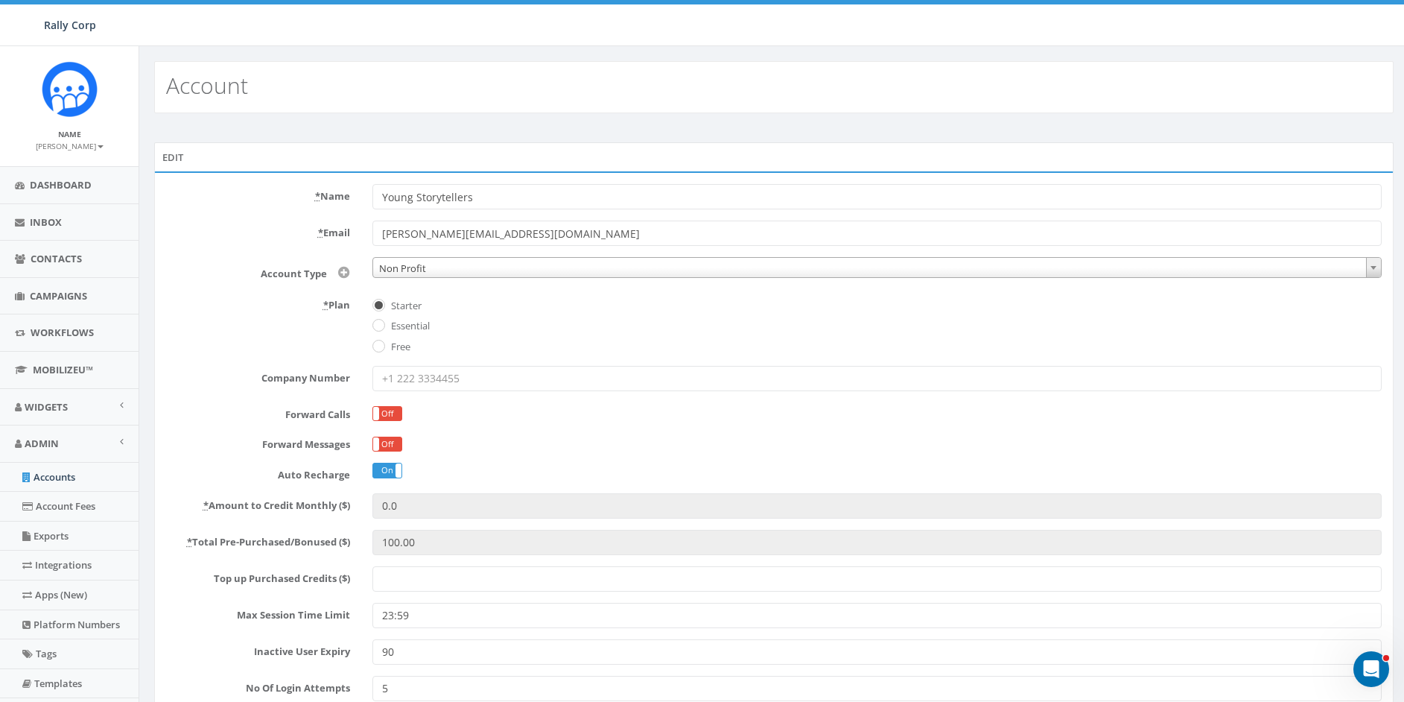
click at [398, 327] on label "Essential" at bounding box center [408, 326] width 42 height 15
click at [382, 327] on input "Essential" at bounding box center [377, 327] width 10 height 10
radio input "true"
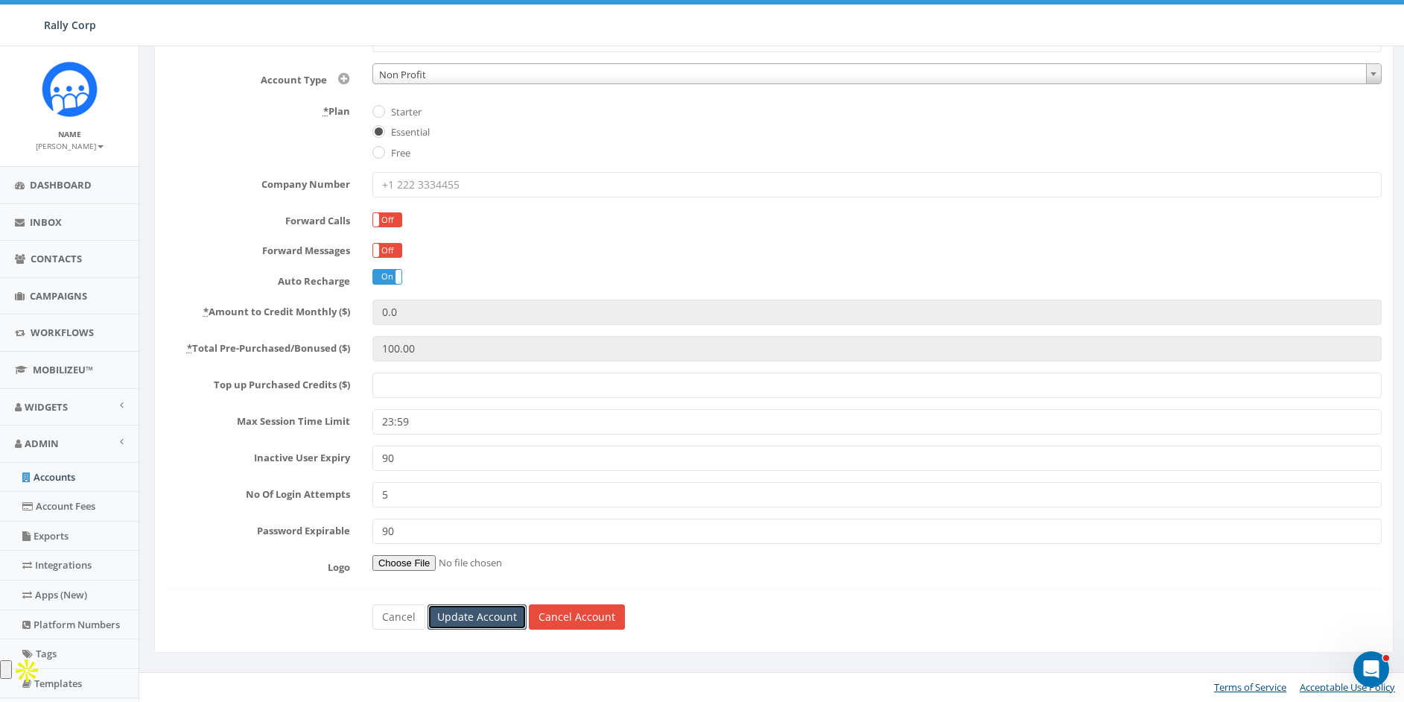
click at [480, 615] on input "Update Account" at bounding box center [477, 616] width 99 height 25
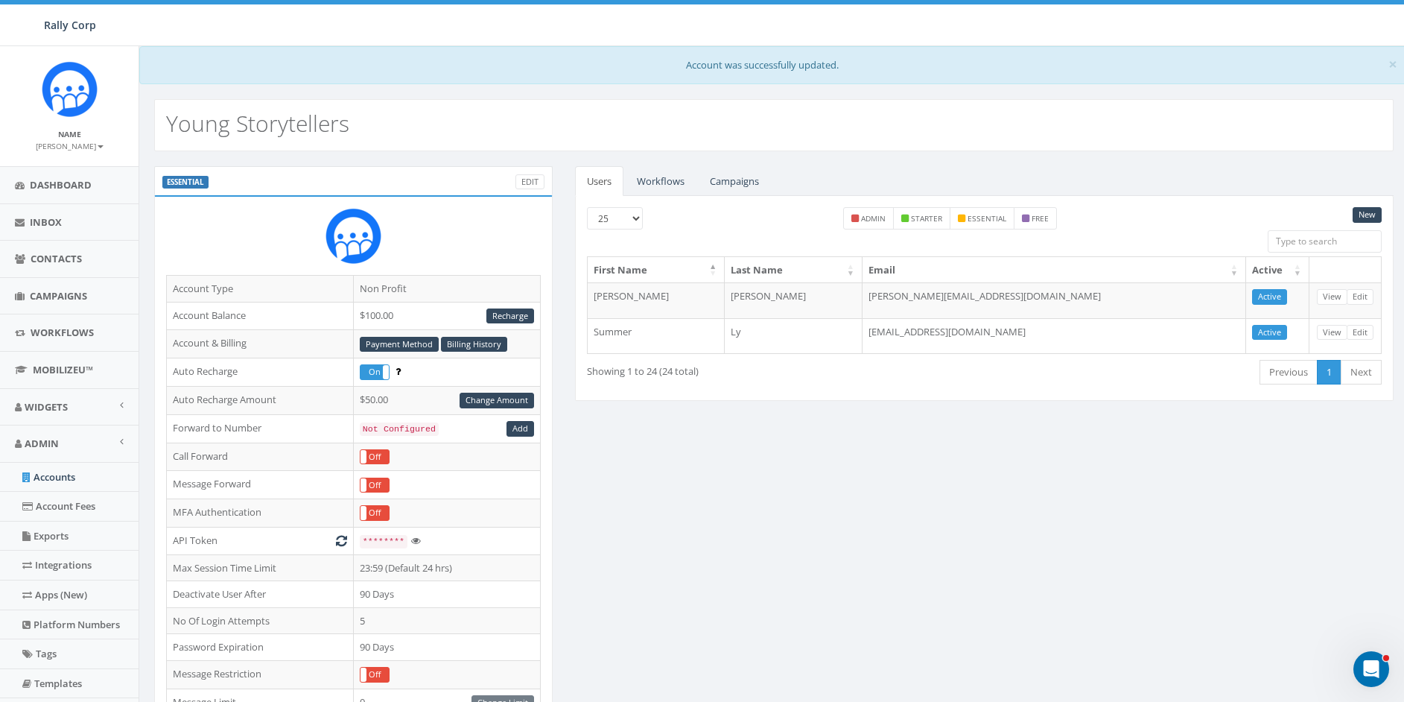
click at [725, 397] on div "New 25 50 100 admin starter essential free First Name Last Name Email Active [P…" at bounding box center [984, 298] width 819 height 205
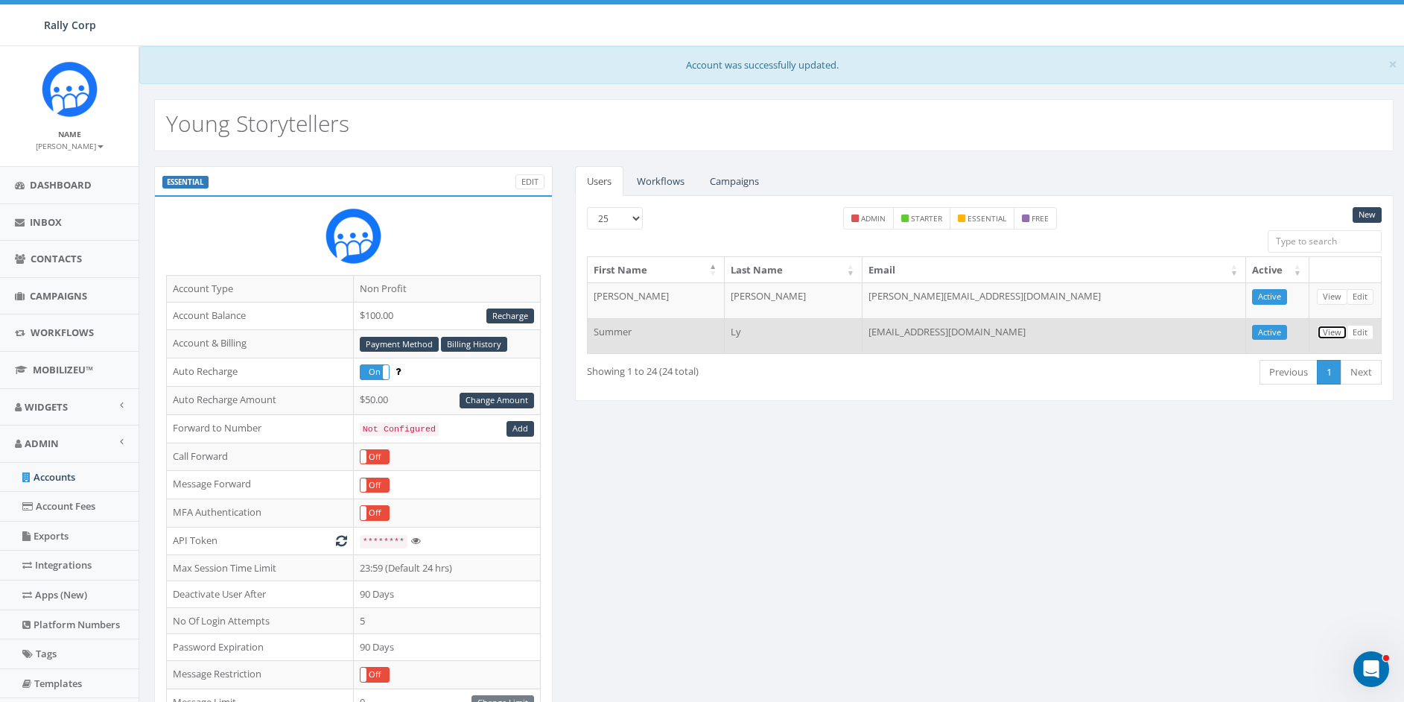
click at [1339, 331] on link "View" at bounding box center [1332, 333] width 31 height 16
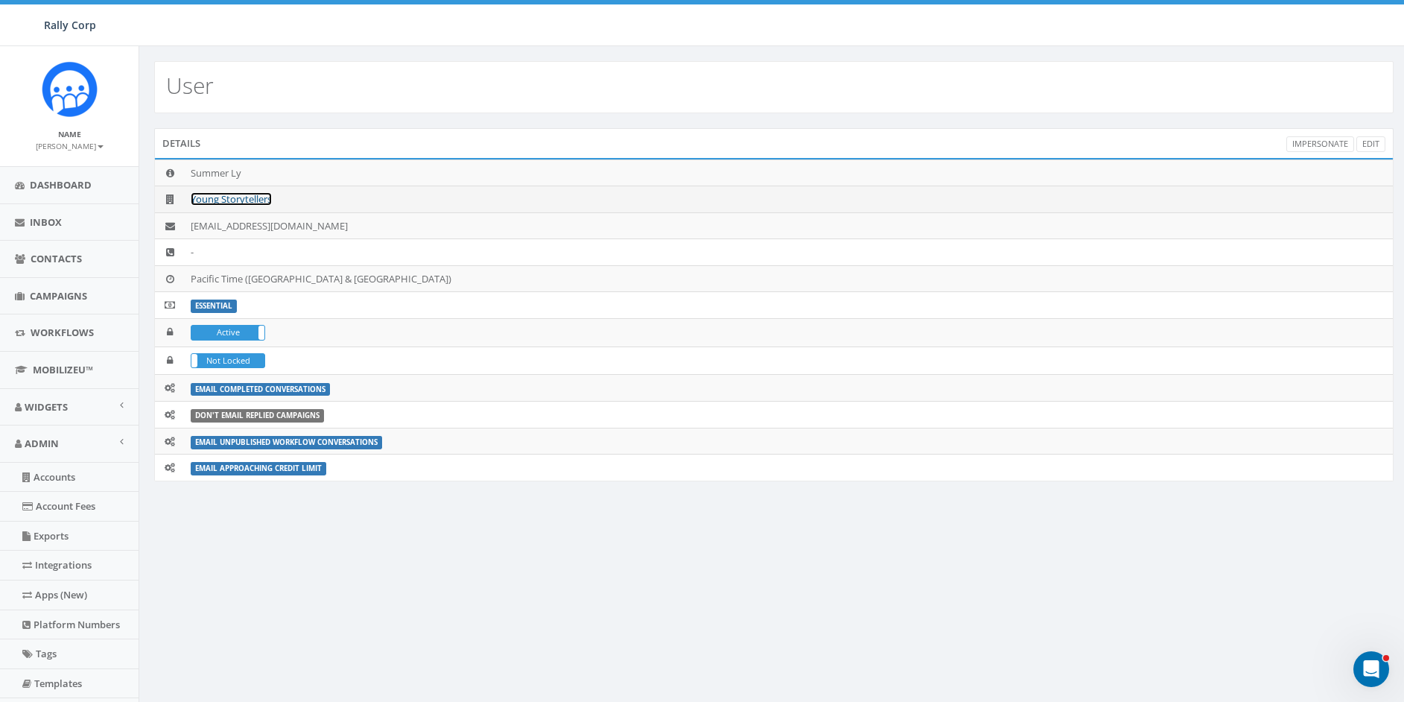
click at [230, 194] on link "Young Storytellers" at bounding box center [231, 198] width 81 height 13
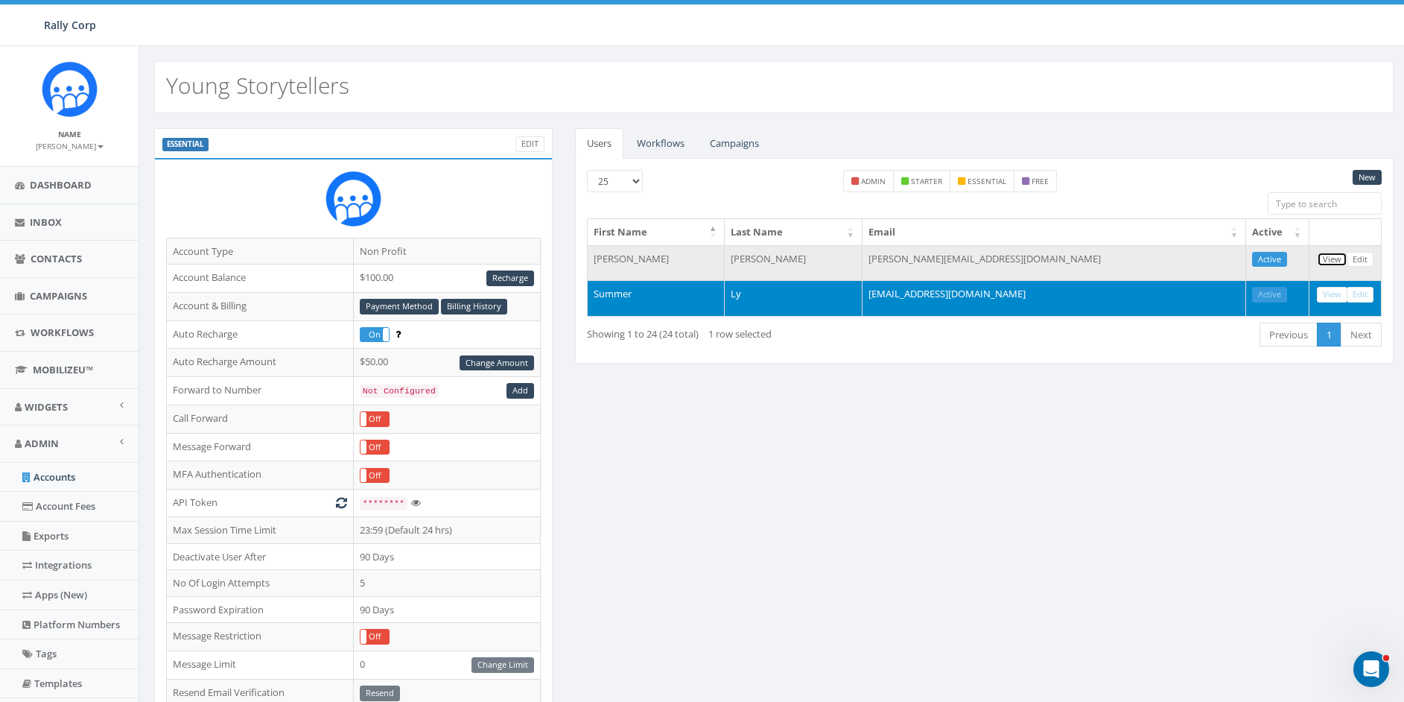
click at [1324, 253] on link "View" at bounding box center [1332, 260] width 31 height 16
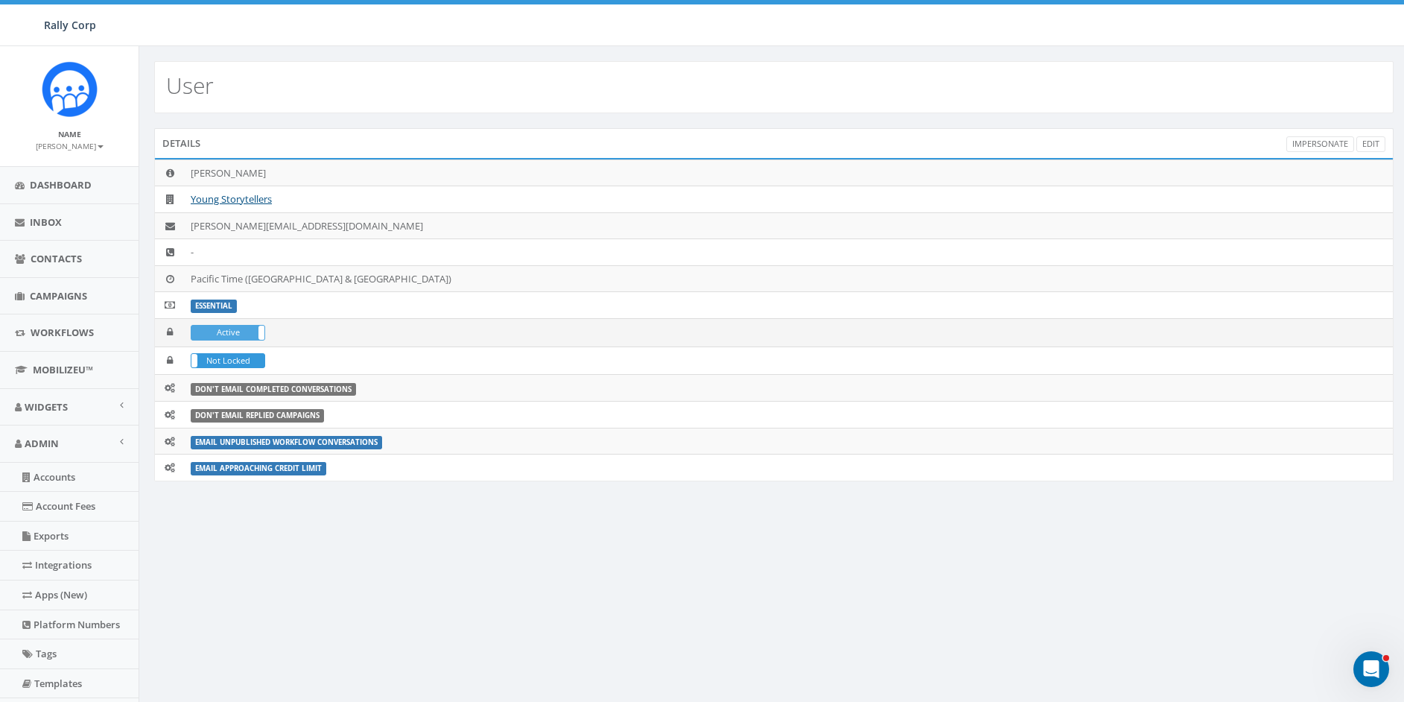
click at [243, 334] on label "Active" at bounding box center [227, 333] width 73 height 14
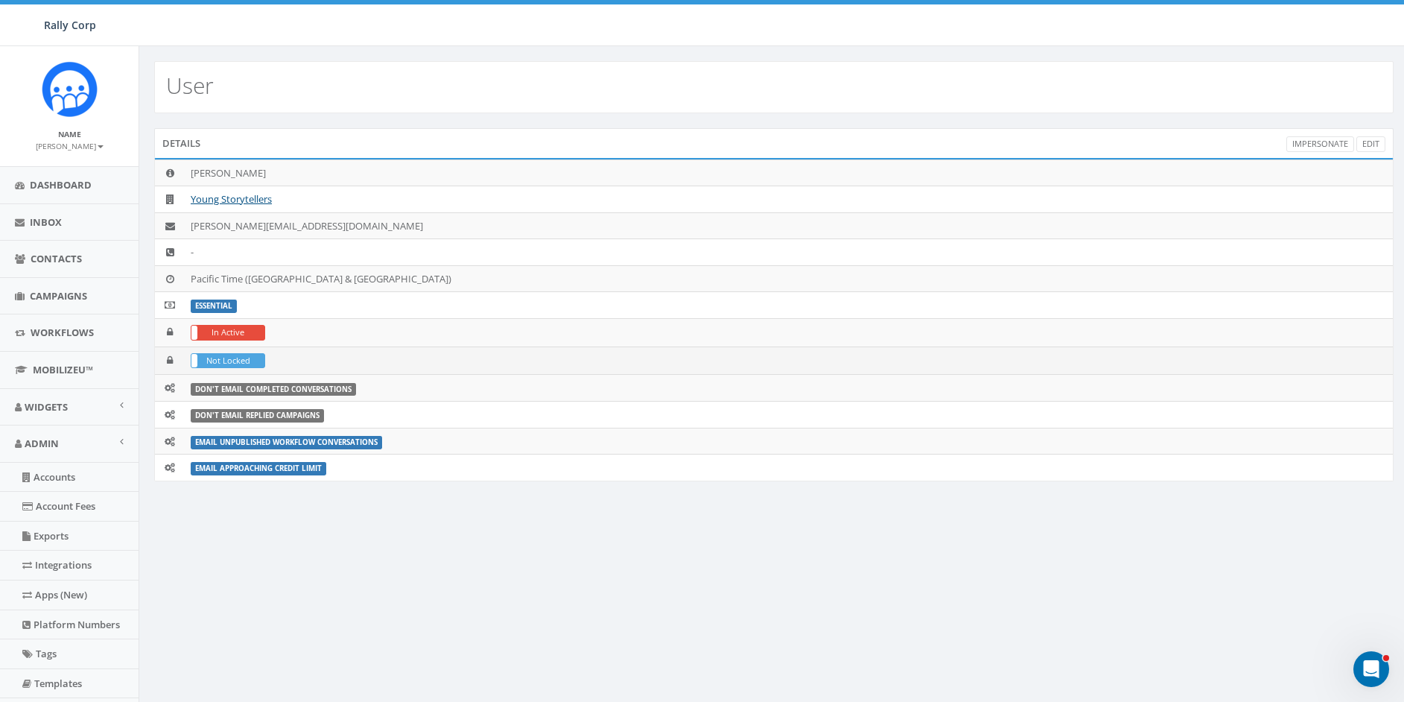
click at [220, 359] on label "Not Locked" at bounding box center [227, 361] width 73 height 14
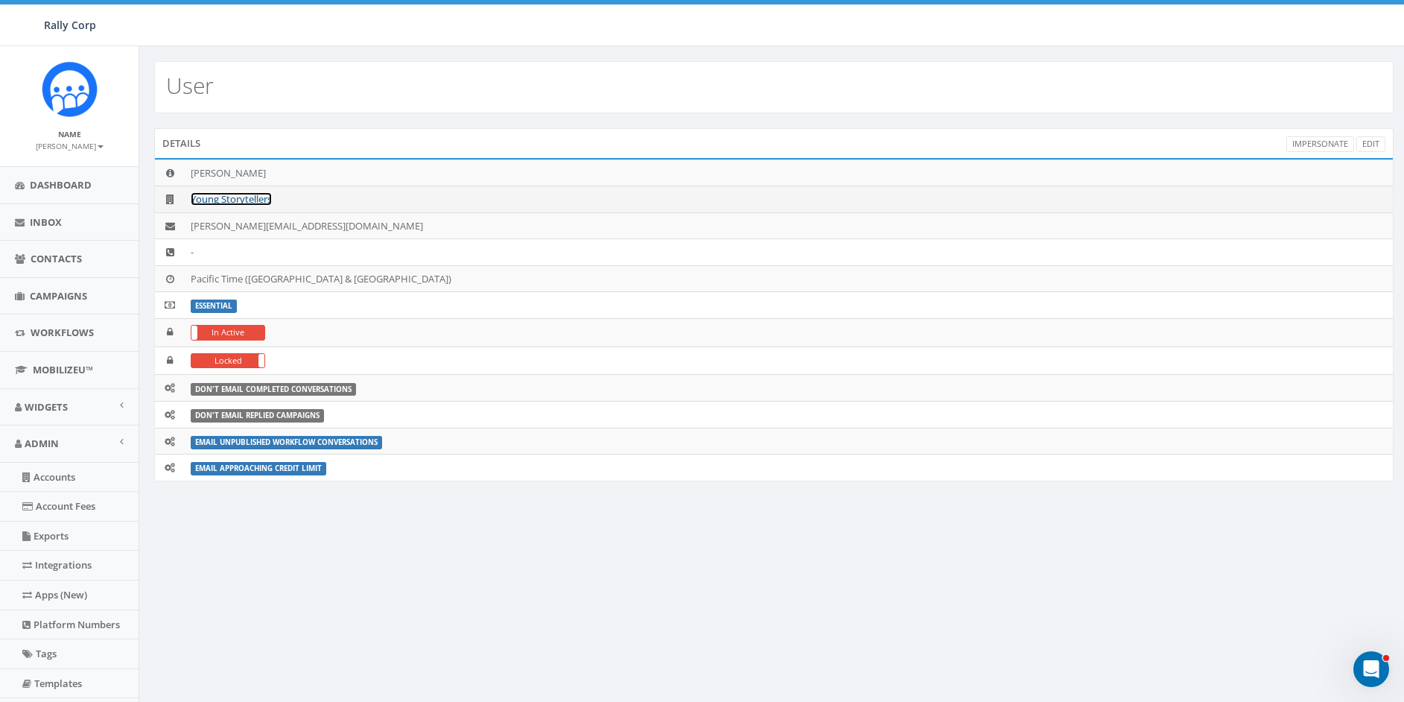
click at [235, 197] on link "Young Storytellers" at bounding box center [231, 198] width 81 height 13
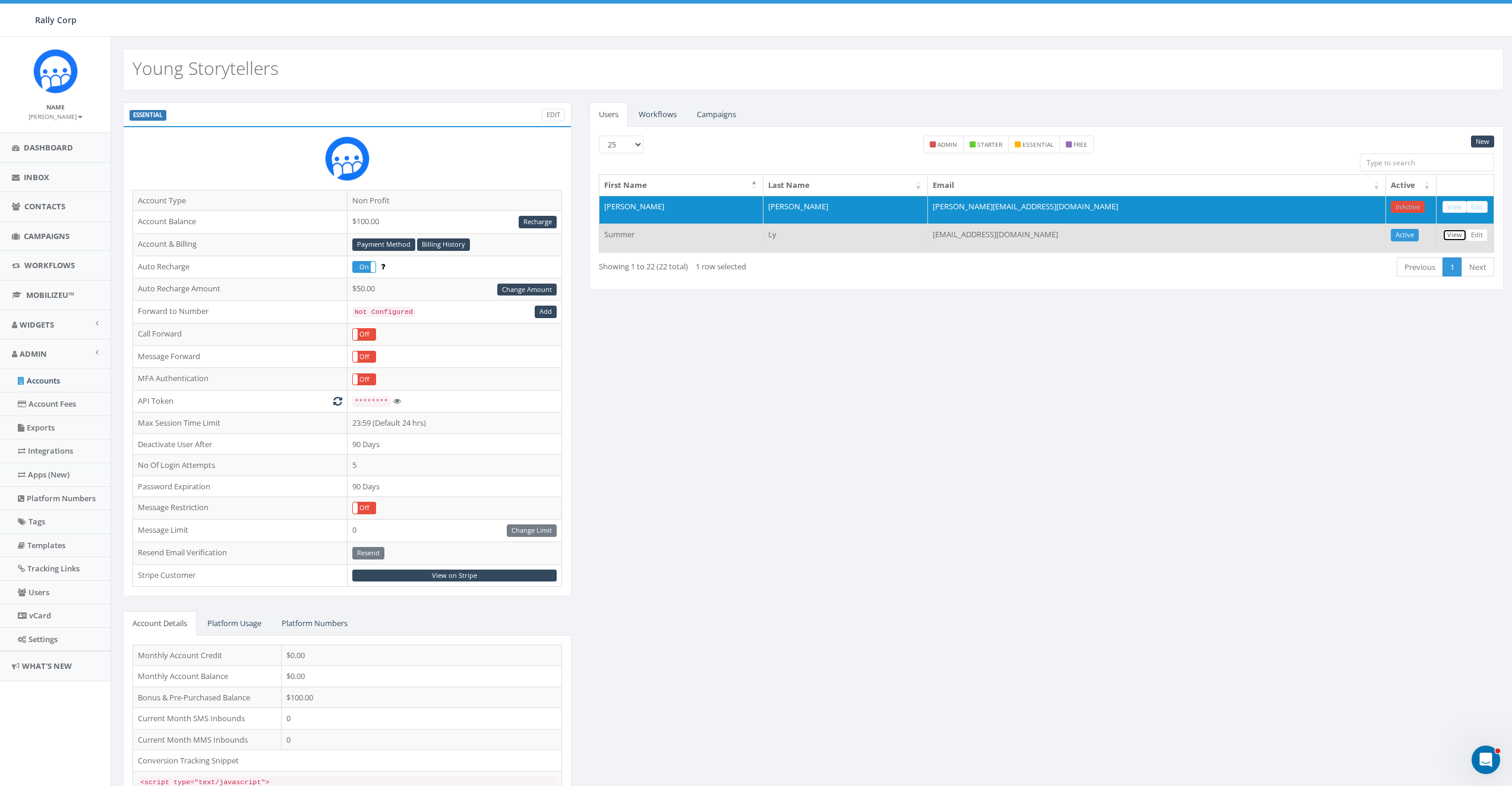
click at [1119, 238] on link "View" at bounding box center [1455, 235] width 25 height 13
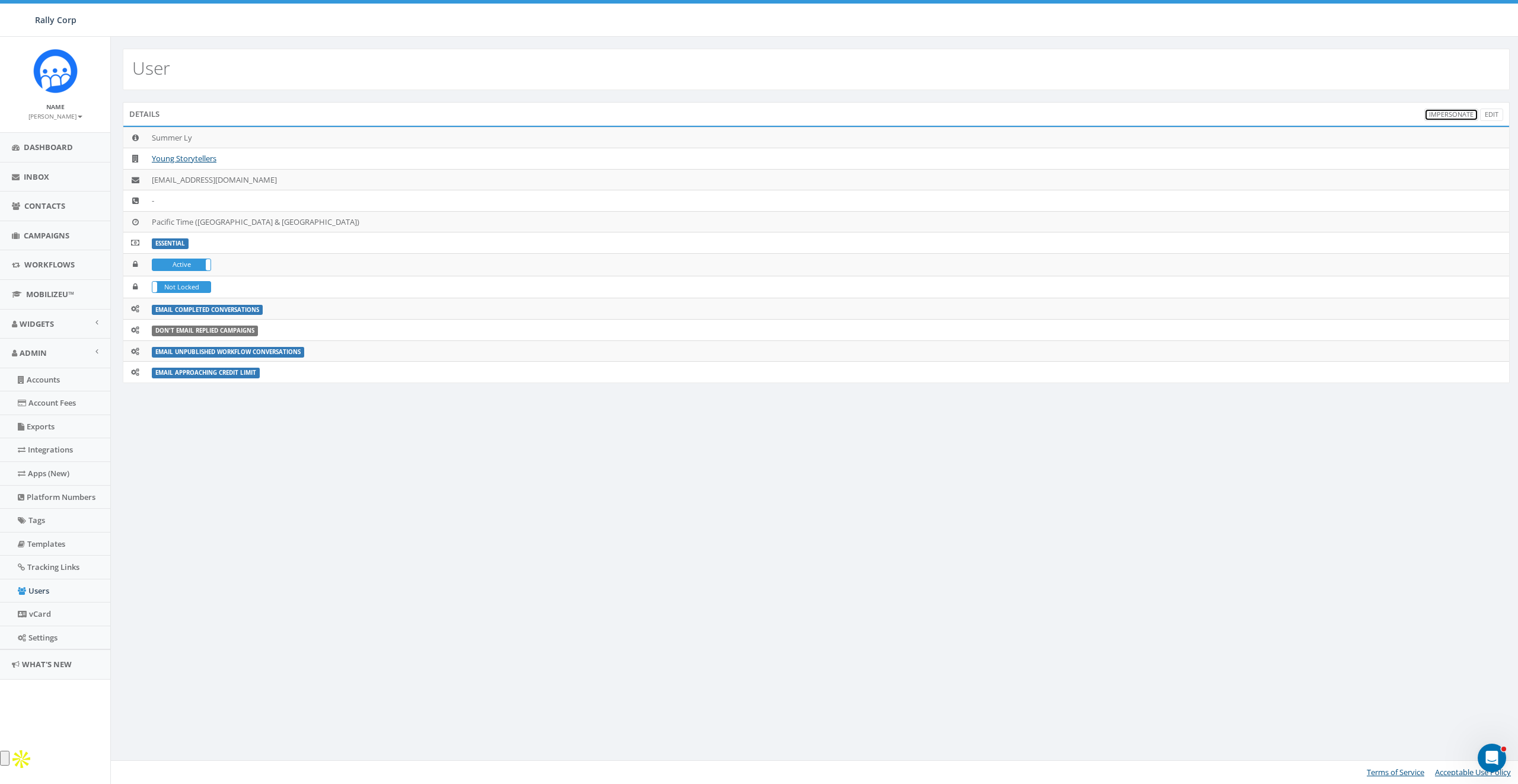
click at [1463, 113] on link "Impersonate" at bounding box center [1451, 115] width 54 height 13
